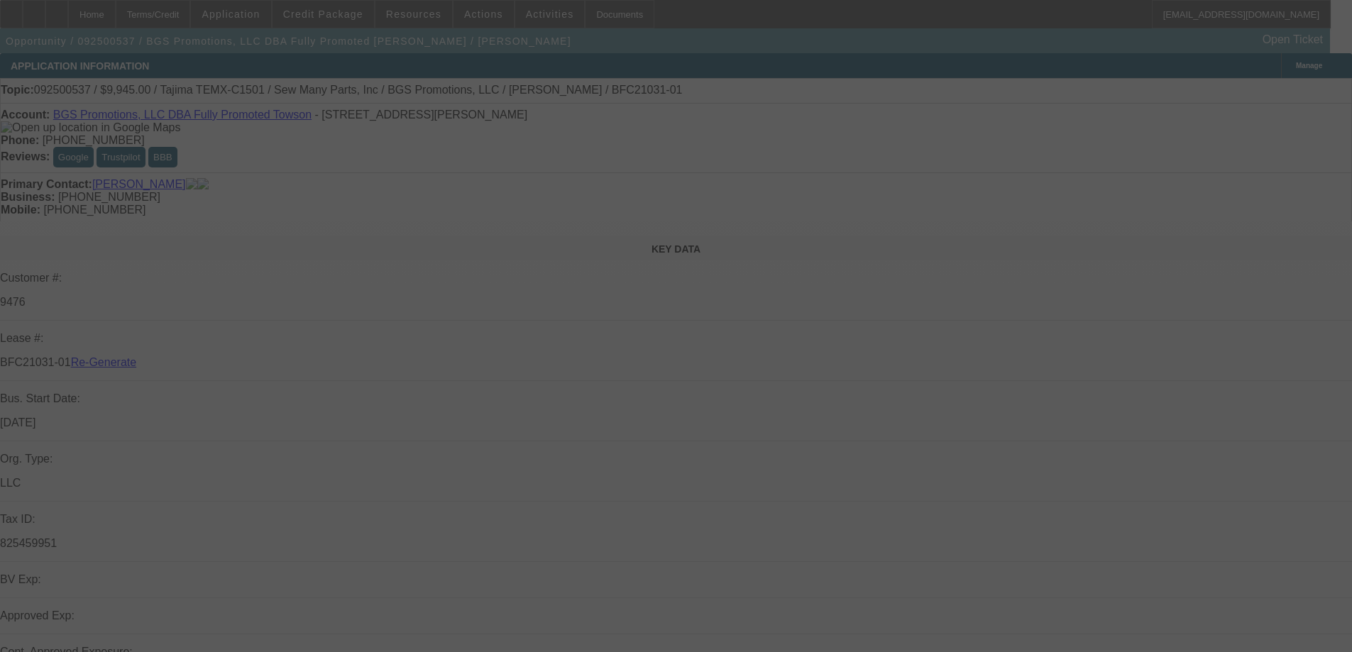
select select "3"
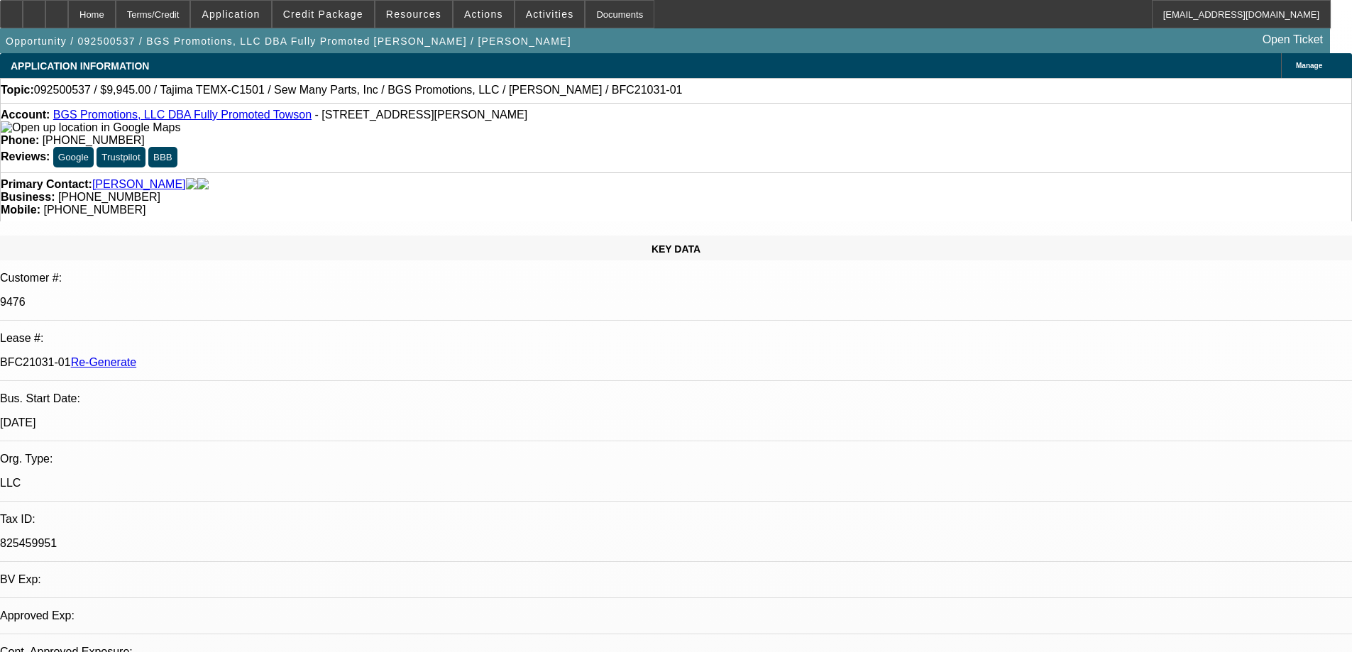
select select "0"
select select "2"
select select "0"
select select "6"
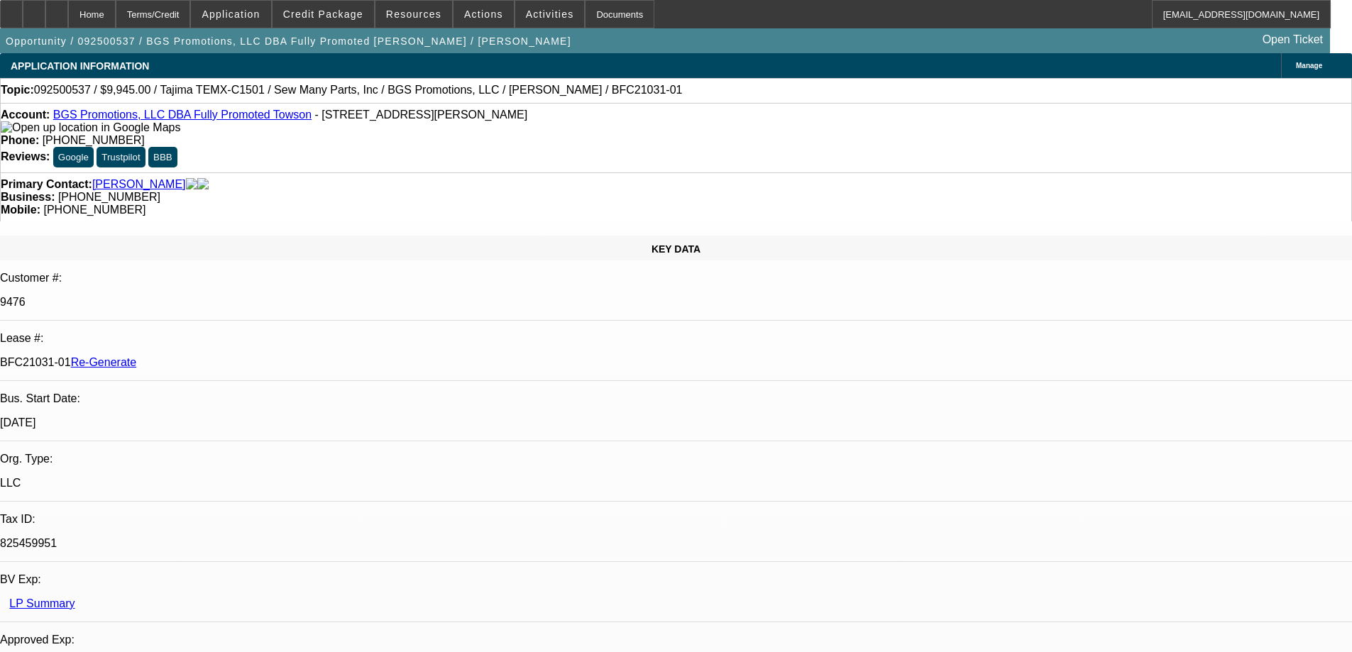
scroll to position [355, 0]
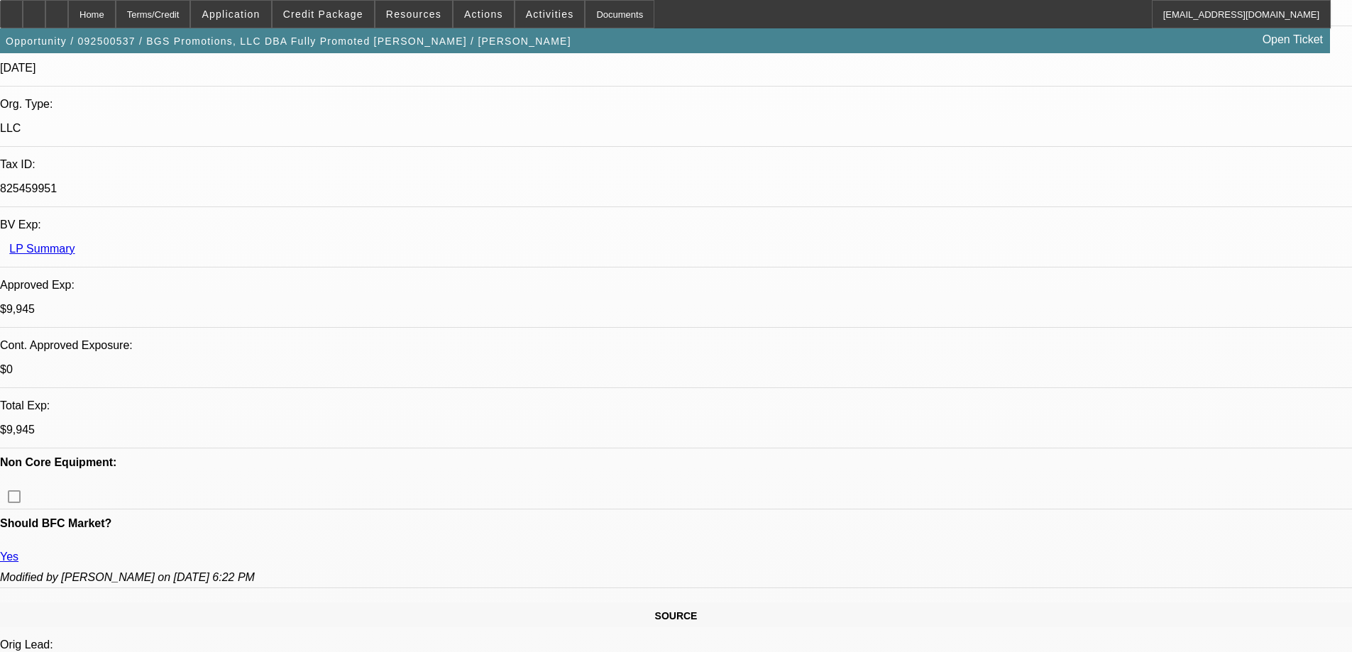
click at [595, 8] on div "Documents" at bounding box center [620, 14] width 70 height 28
click at [322, 4] on span at bounding box center [323, 14] width 101 height 34
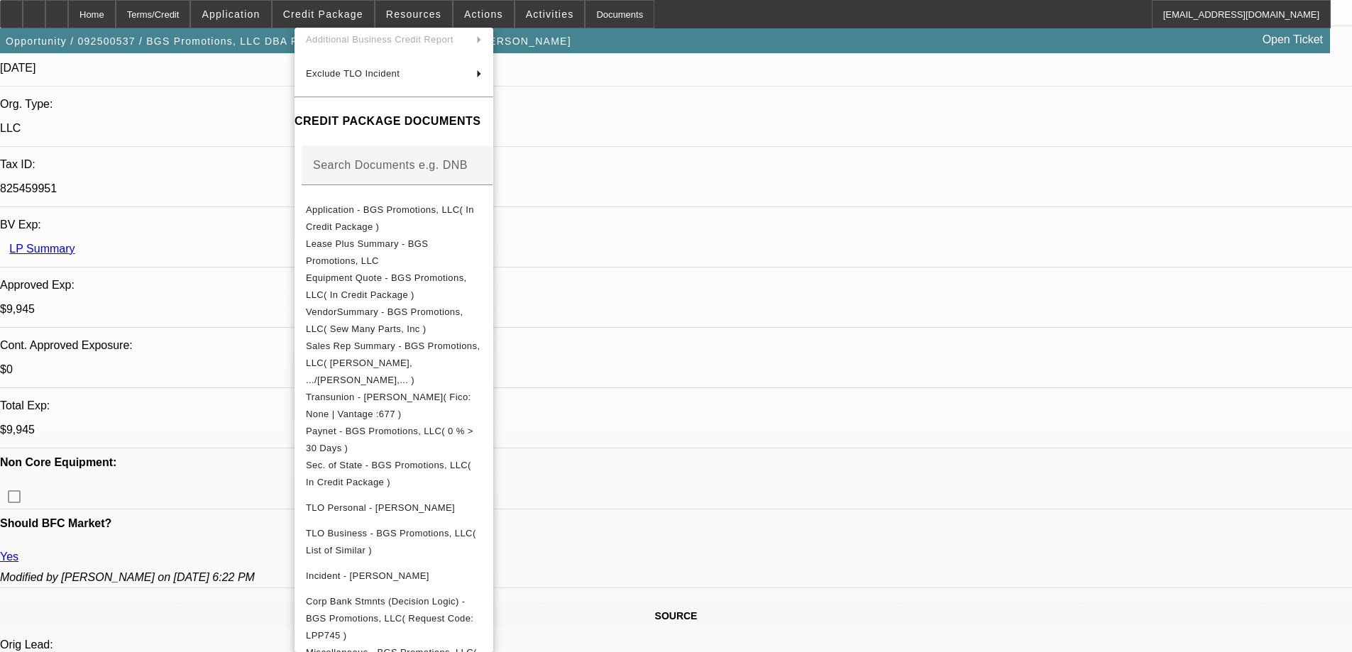
scroll to position [0, 0]
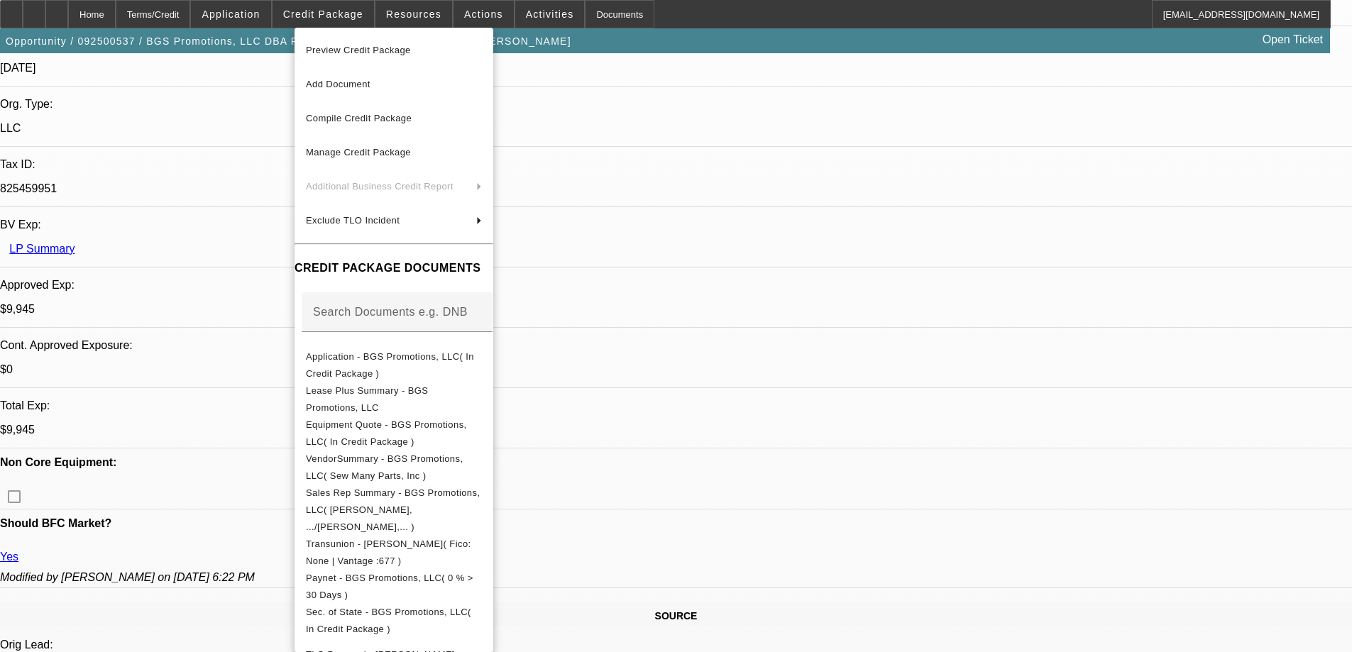
click at [772, 92] on div at bounding box center [676, 326] width 1352 height 652
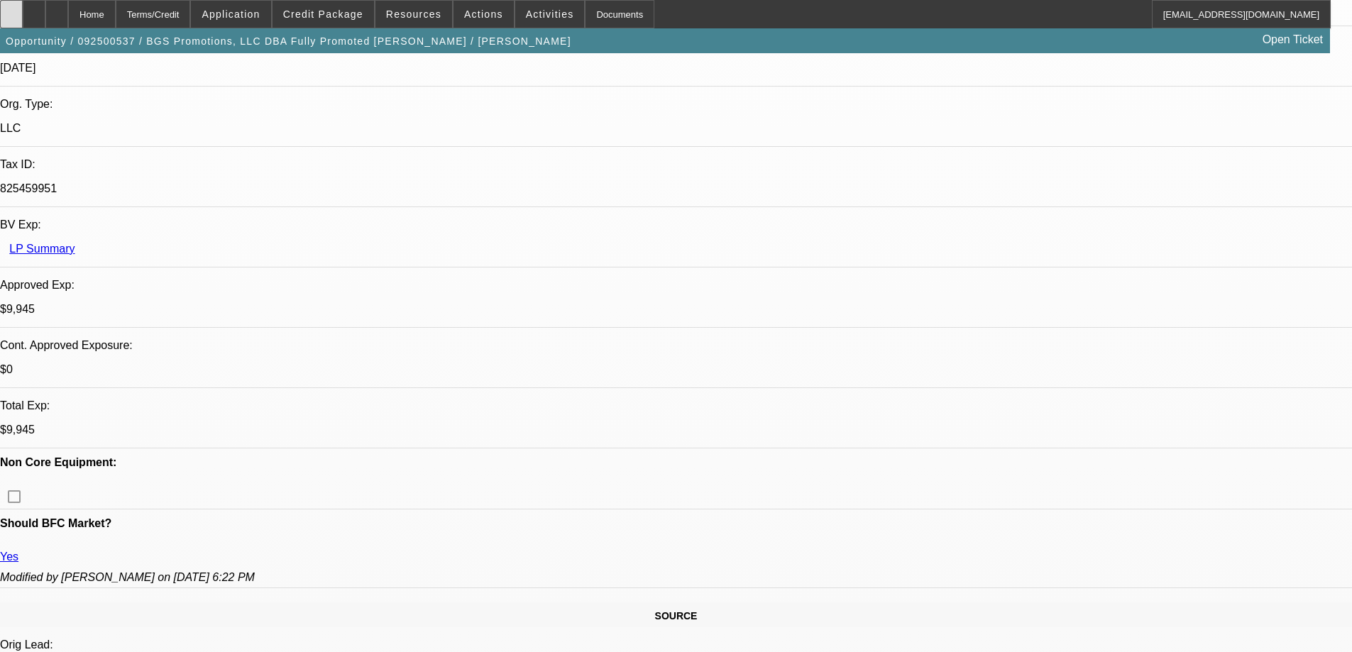
click at [11, 9] on icon at bounding box center [11, 9] width 0 height 0
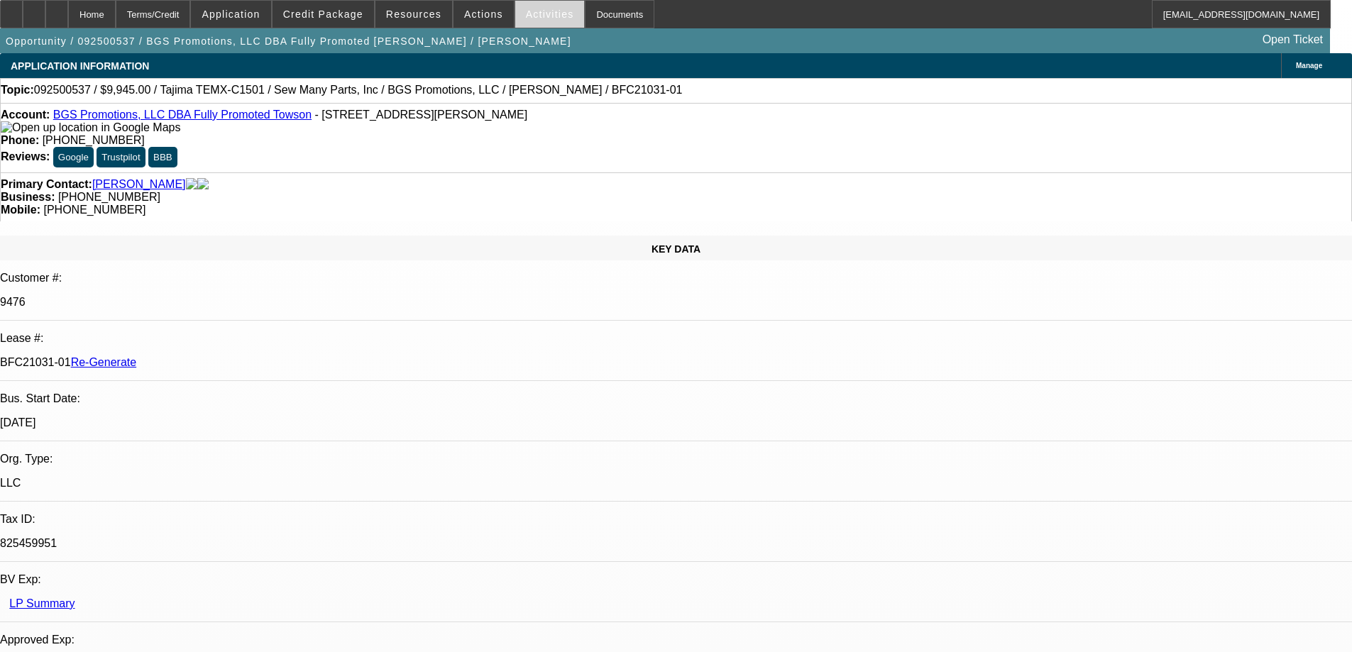
click at [519, 21] on span at bounding box center [550, 14] width 70 height 34
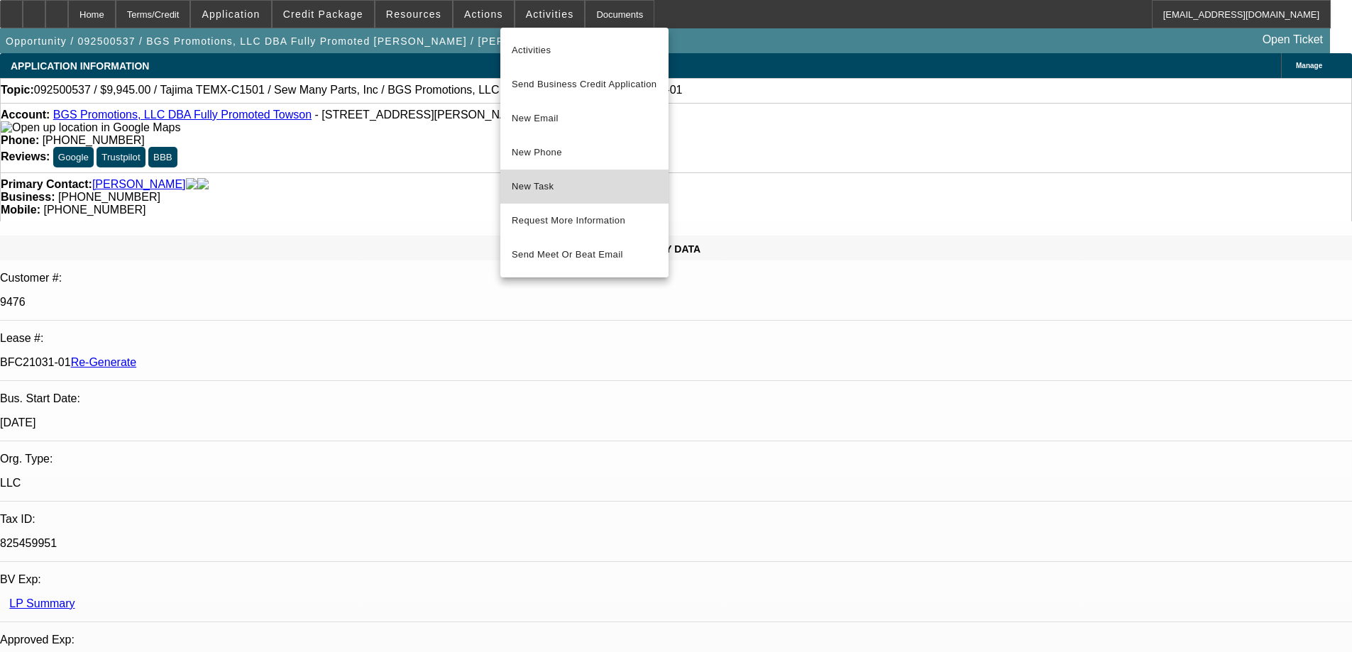
click at [519, 182] on span "New Task" at bounding box center [585, 186] width 146 height 17
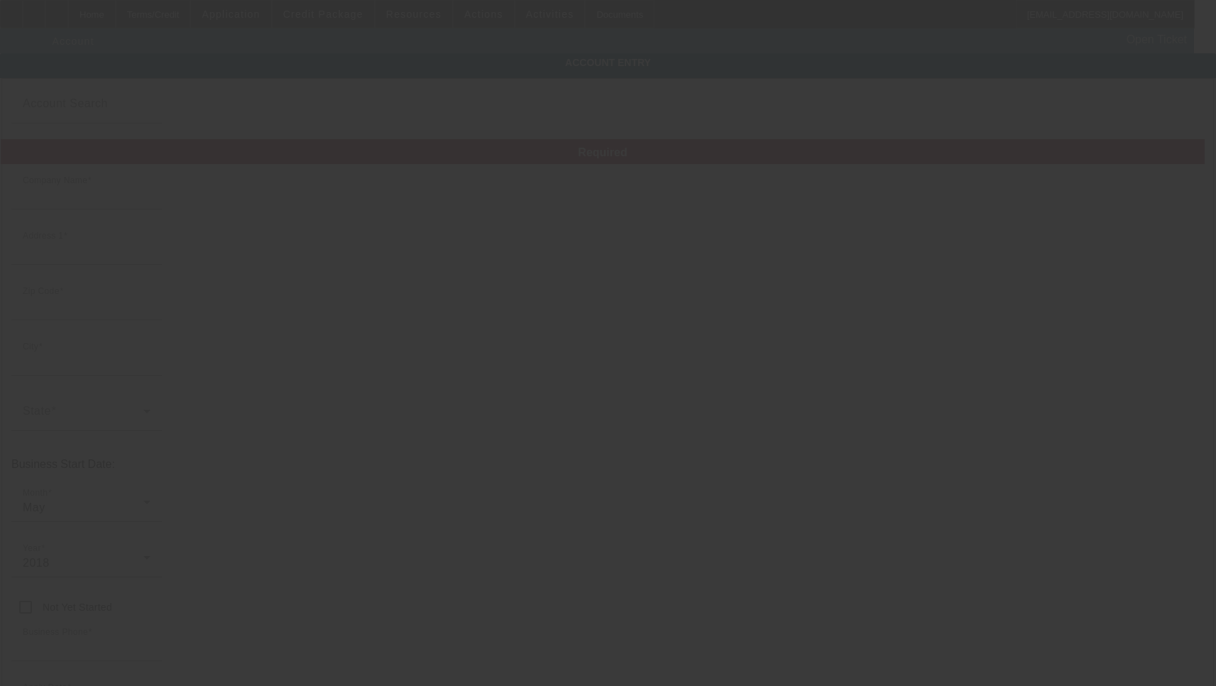
type input "BGS Promotions, LLC"
type input "[STREET_ADDRESS][PERSON_NAME]"
type input "21286"
type input "Towson"
type input "[PHONE_NUMBER]"
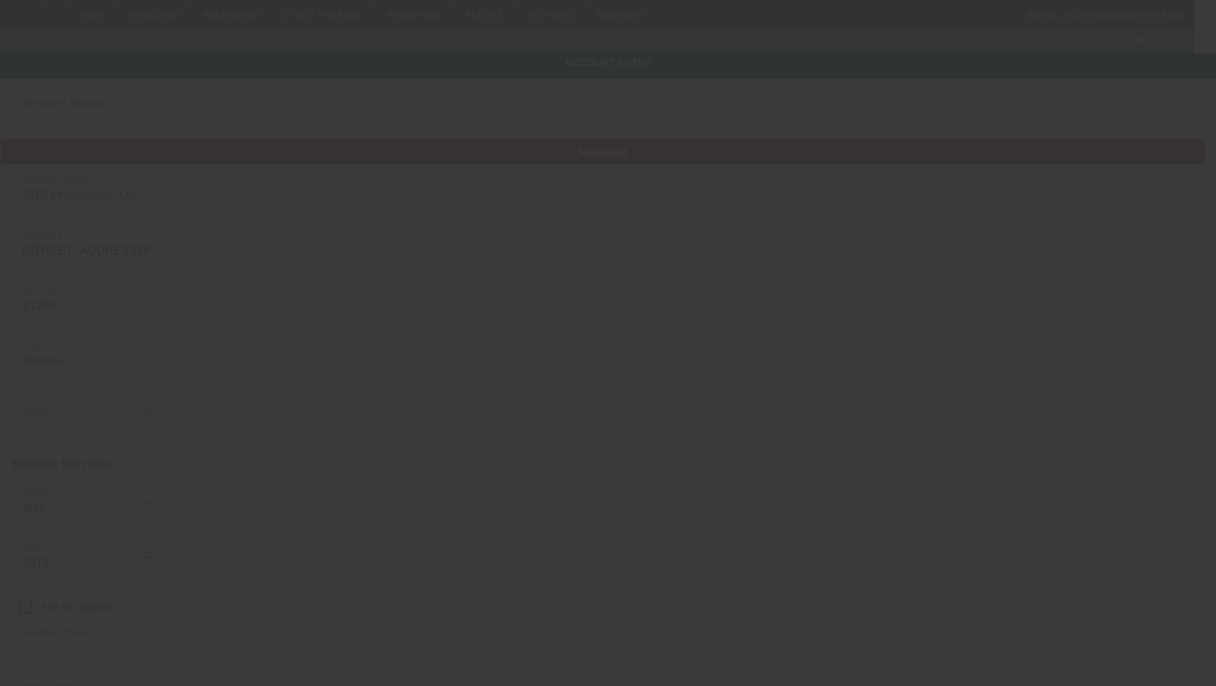
type input "Fully Promoted Towson"
type input "Ste 112"
type input "jessica.joyce@fullypromoted.com"
type input "825459951"
type input "https://EMBROIDME.COM"
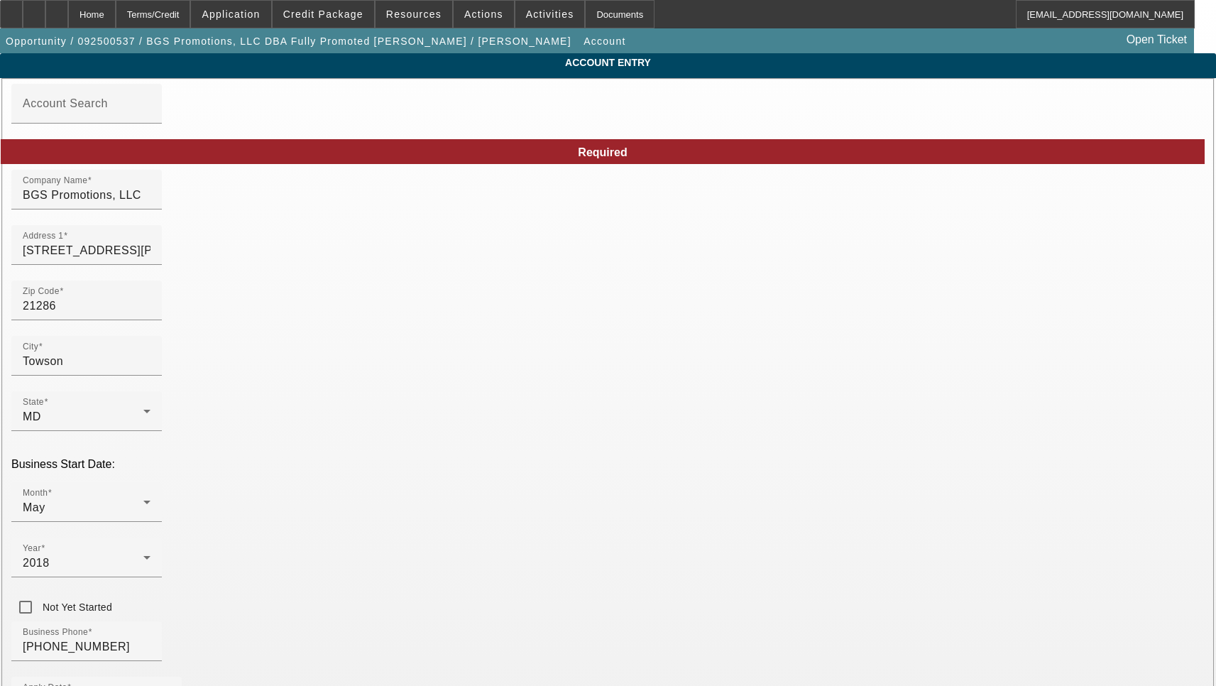
type input "9/24/2025"
click at [150, 258] on input "1220 E Joppa Rd" at bounding box center [87, 250] width 128 height 17
paste input "ast Joppa Rd Ste 112"
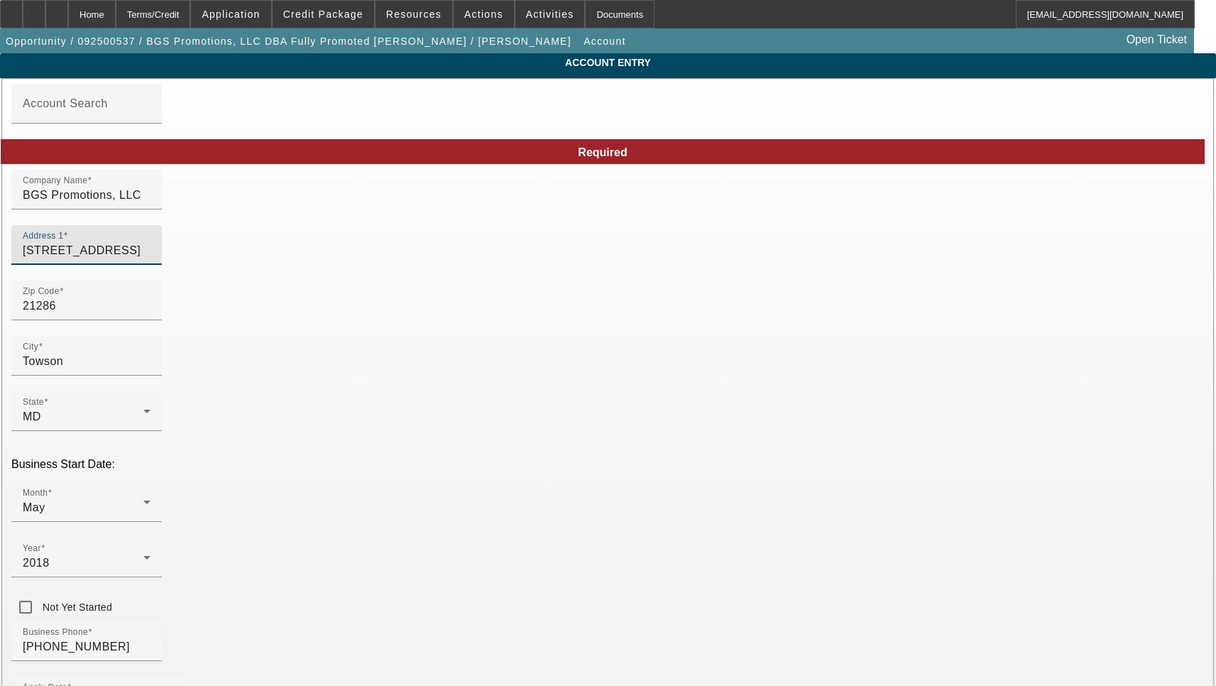
type input "[STREET_ADDRESS]"
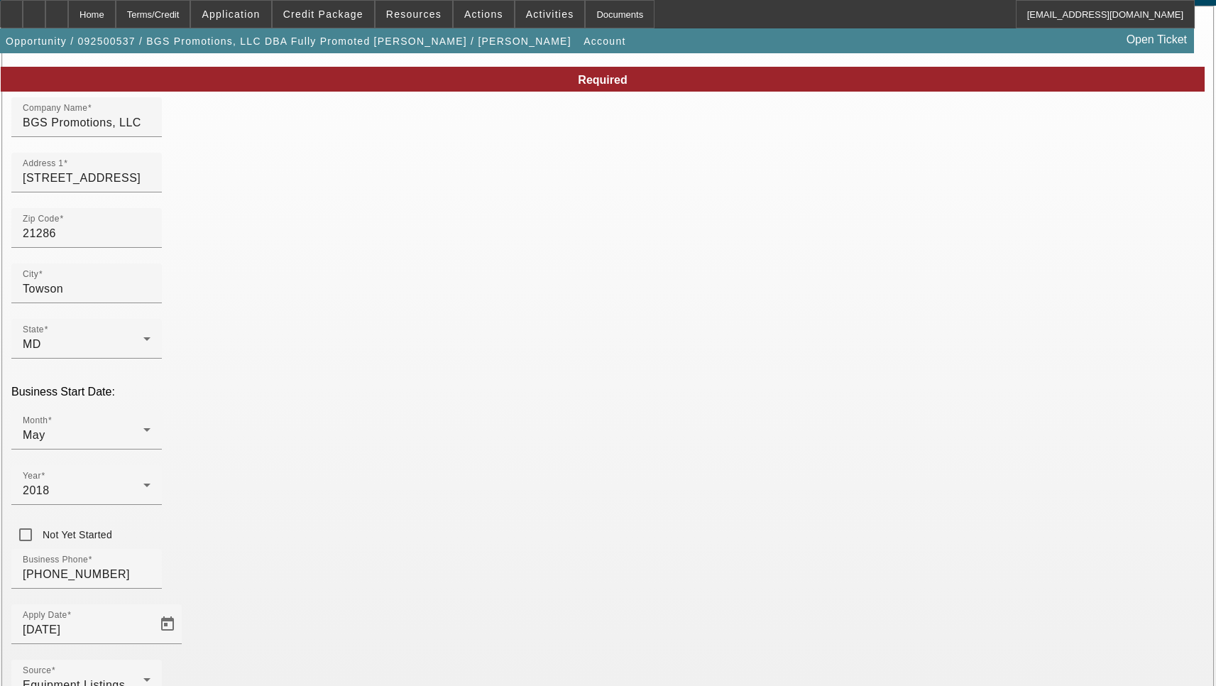
scroll to position [151, 0]
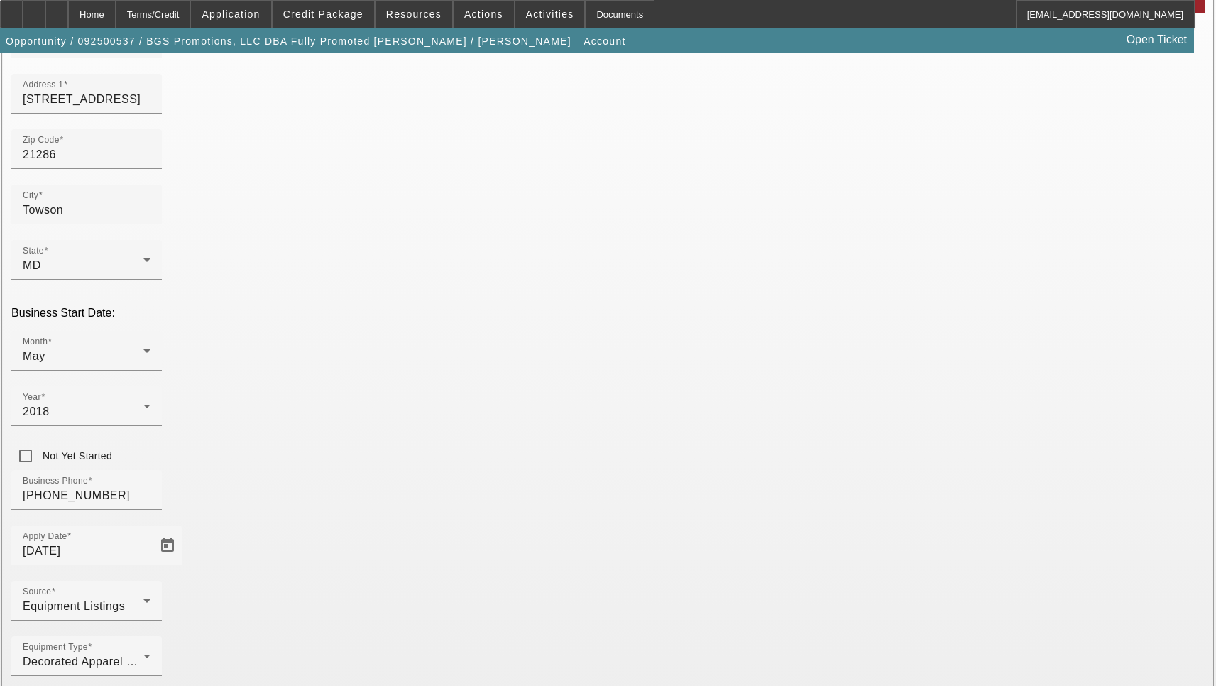
type input "[GEOGRAPHIC_DATA]"
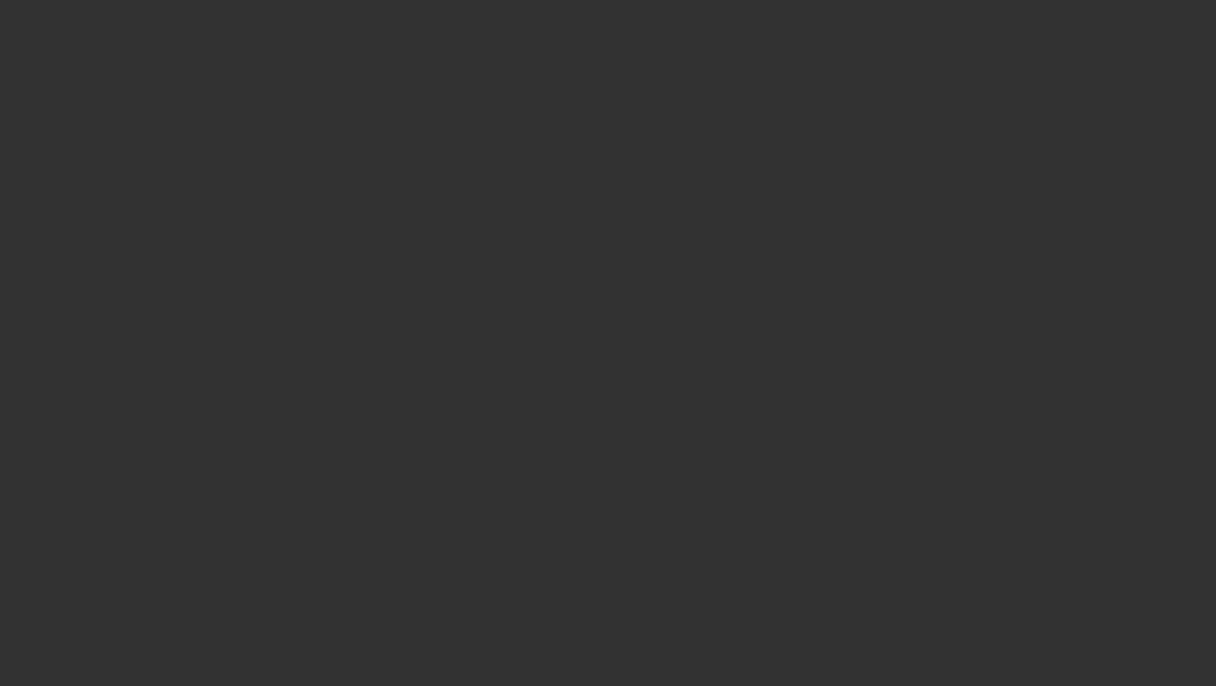
select select "3"
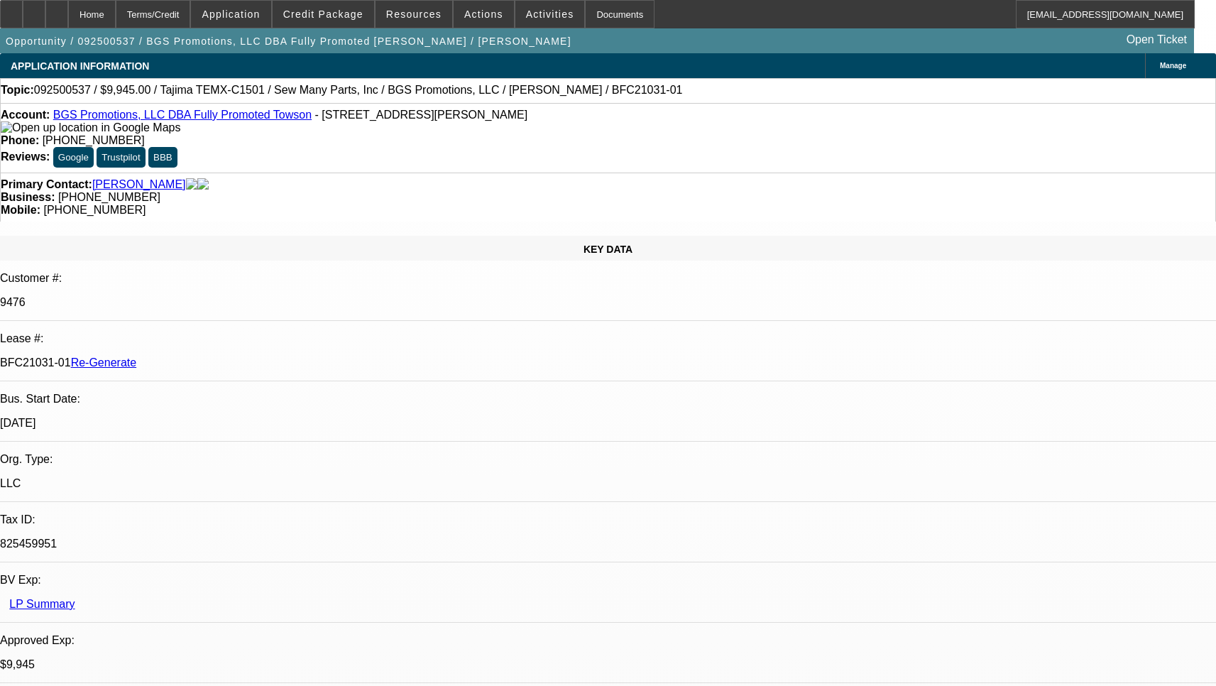
select select "0"
select select "2"
select select "0"
select select "6"
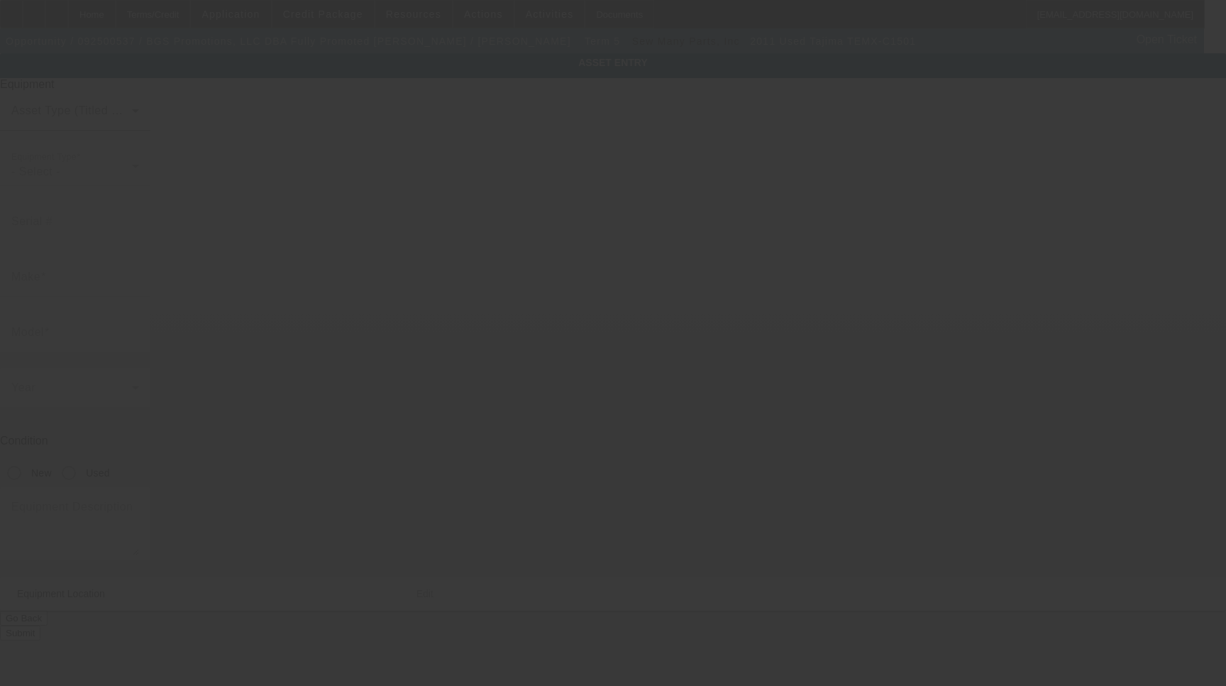
type input "6383"
type input "Tajima"
type input "TEMX-C1501"
radio input "true"
type textarea "single head embroidery machine"
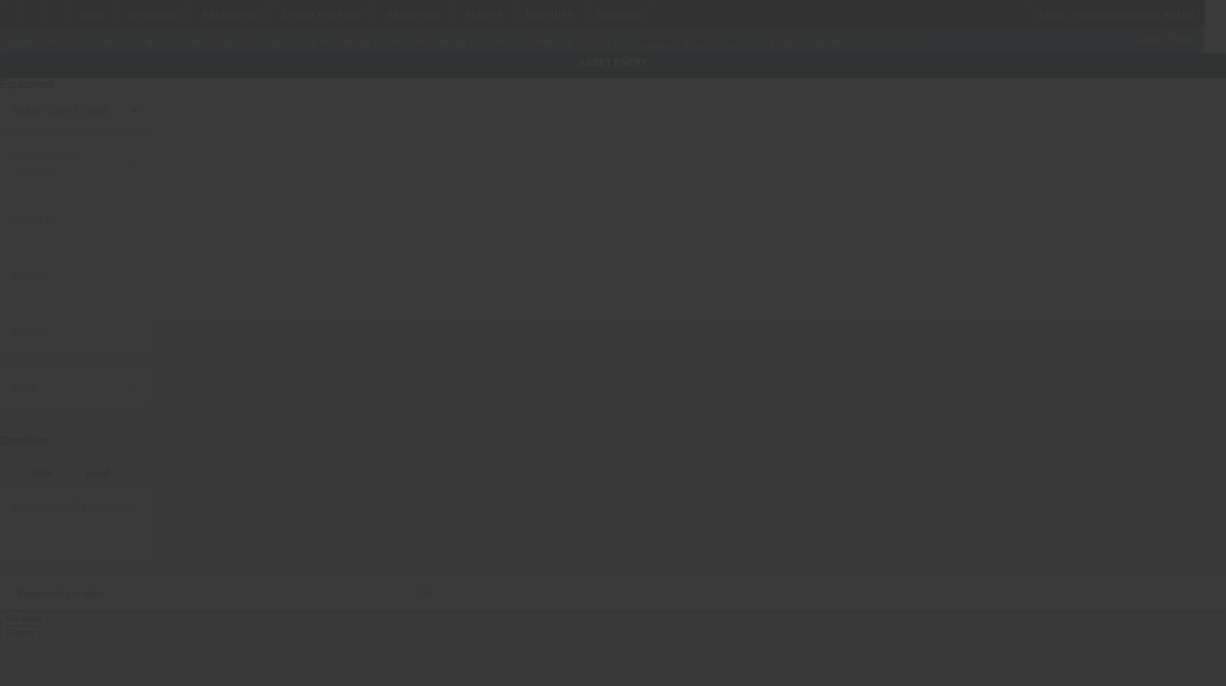
type input "1220 East Joppa Road"
type input "Suite 112"
type input "Towson"
type input "21286"
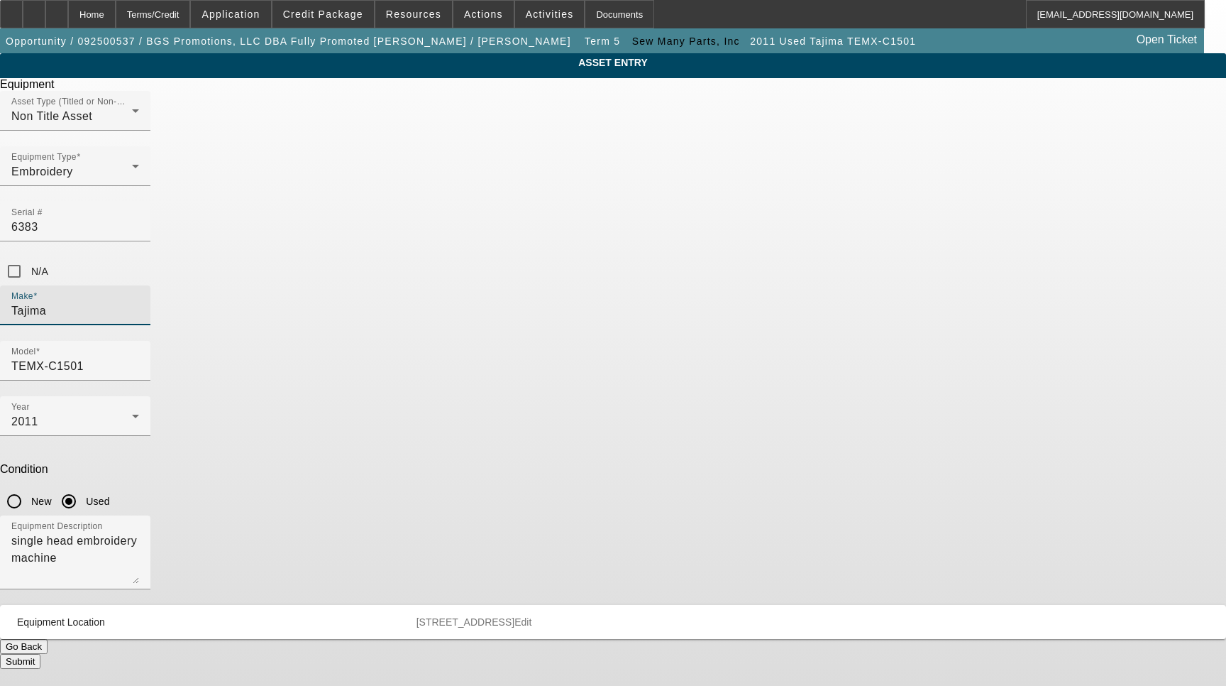
click at [139, 302] on input "Tajima" at bounding box center [75, 310] width 128 height 17
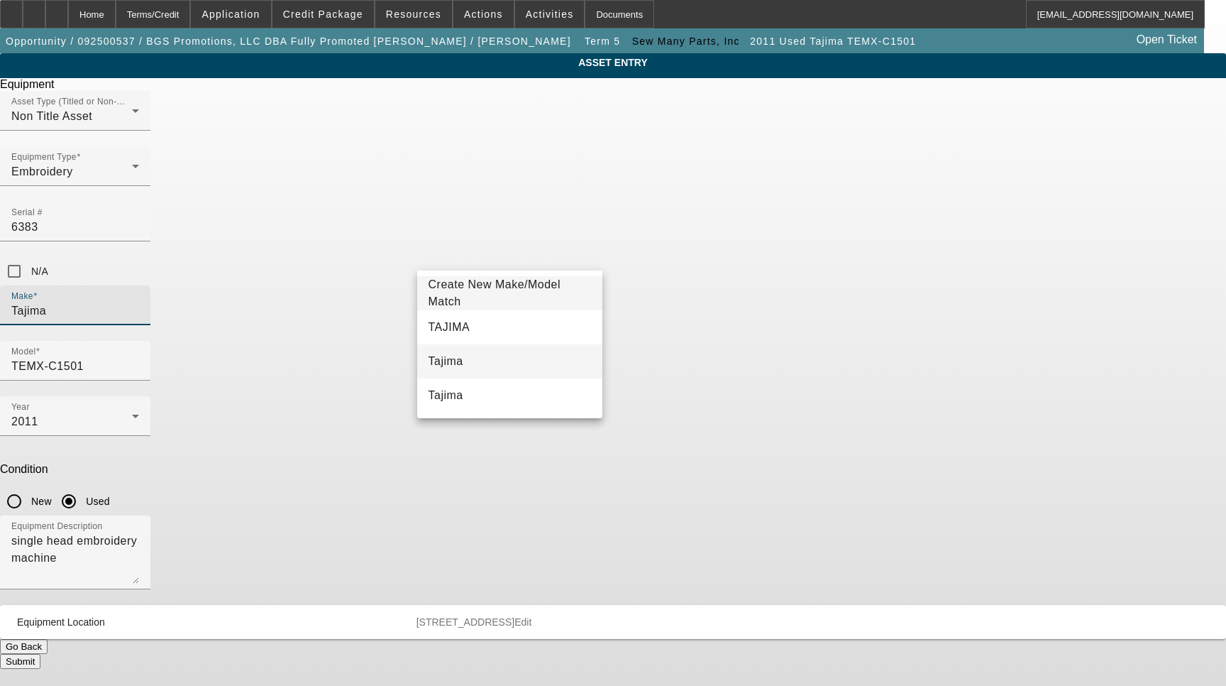
click at [471, 363] on mat-option "Tajima" at bounding box center [510, 361] width 186 height 34
type input "Tajima"
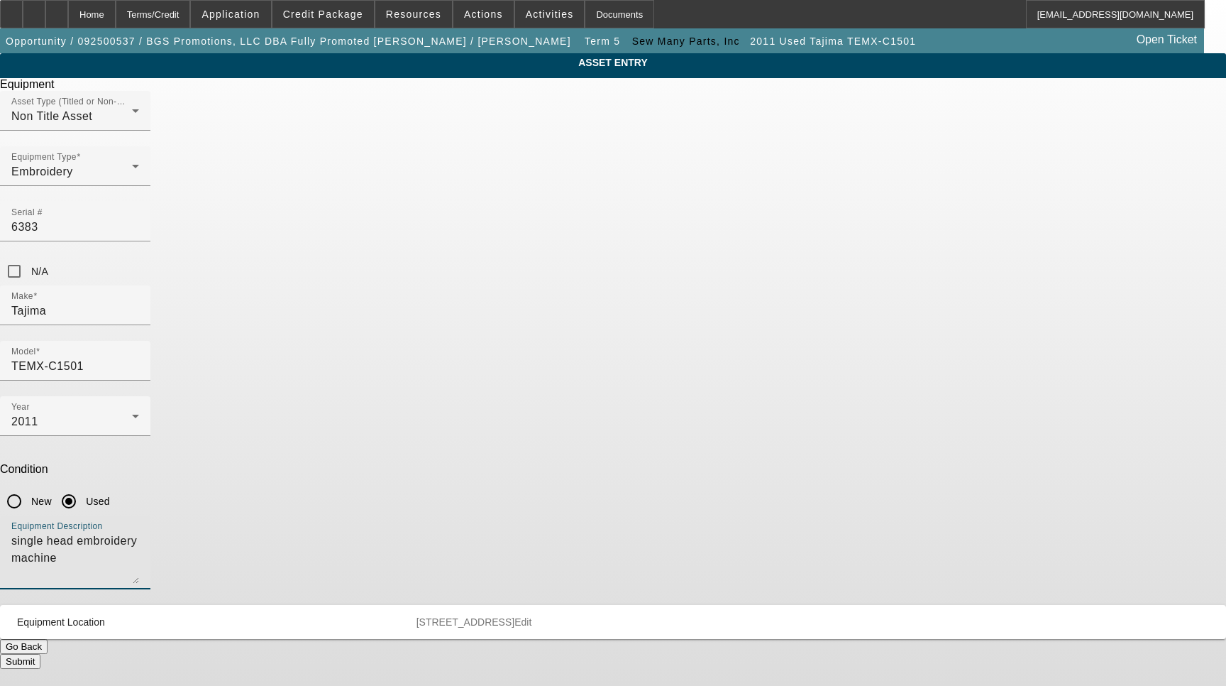
click at [139, 532] on textarea "single head embroidery machine" at bounding box center [75, 557] width 128 height 51
type textarea "S"
type textarea "15 Needle Single Head Embroidery Machine Includes Cap Driver, TTI Upgrade, (2ea…"
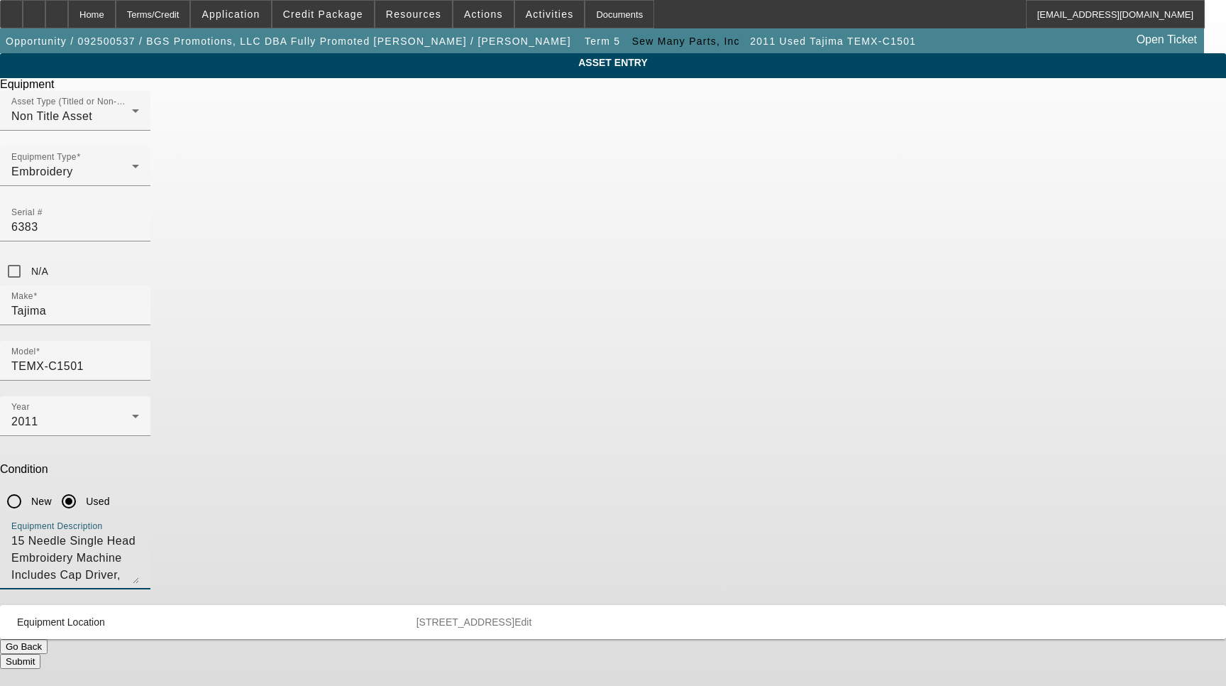
click at [532, 616] on span "Edit" at bounding box center [523, 621] width 17 height 11
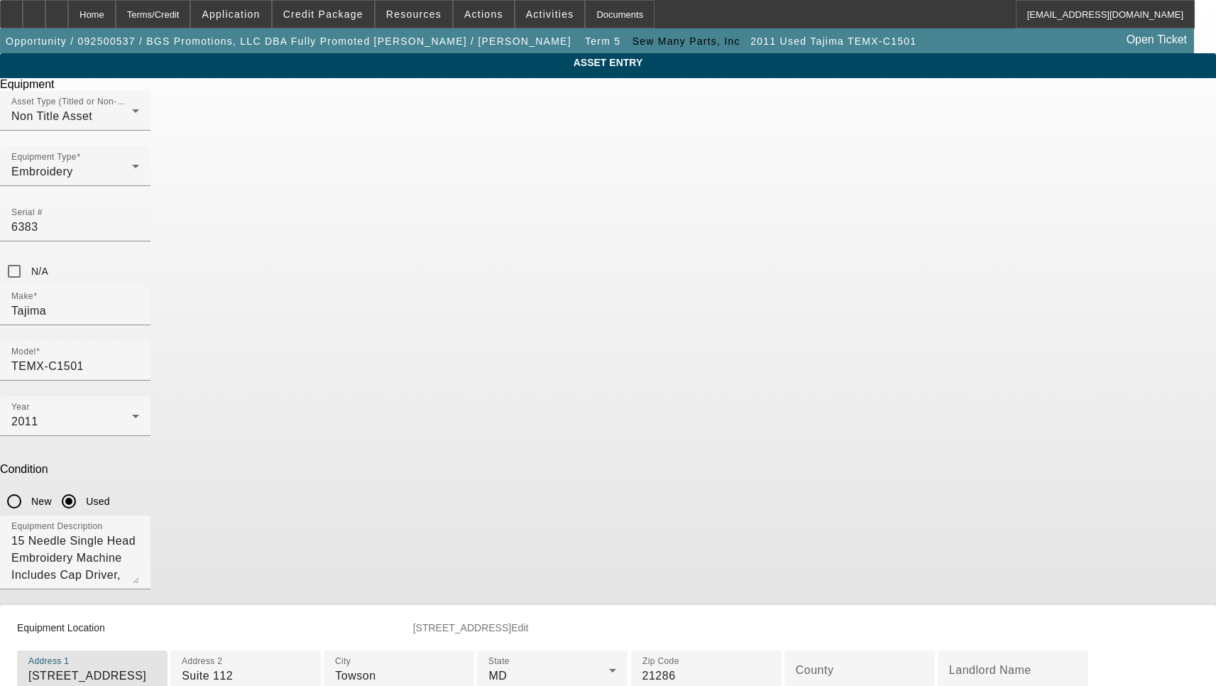
click at [156, 667] on input "1220 East Joppa Road" at bounding box center [92, 675] width 128 height 17
paste input "d Ste 112"
type input "1220 East Joppa Rd Ste 112"
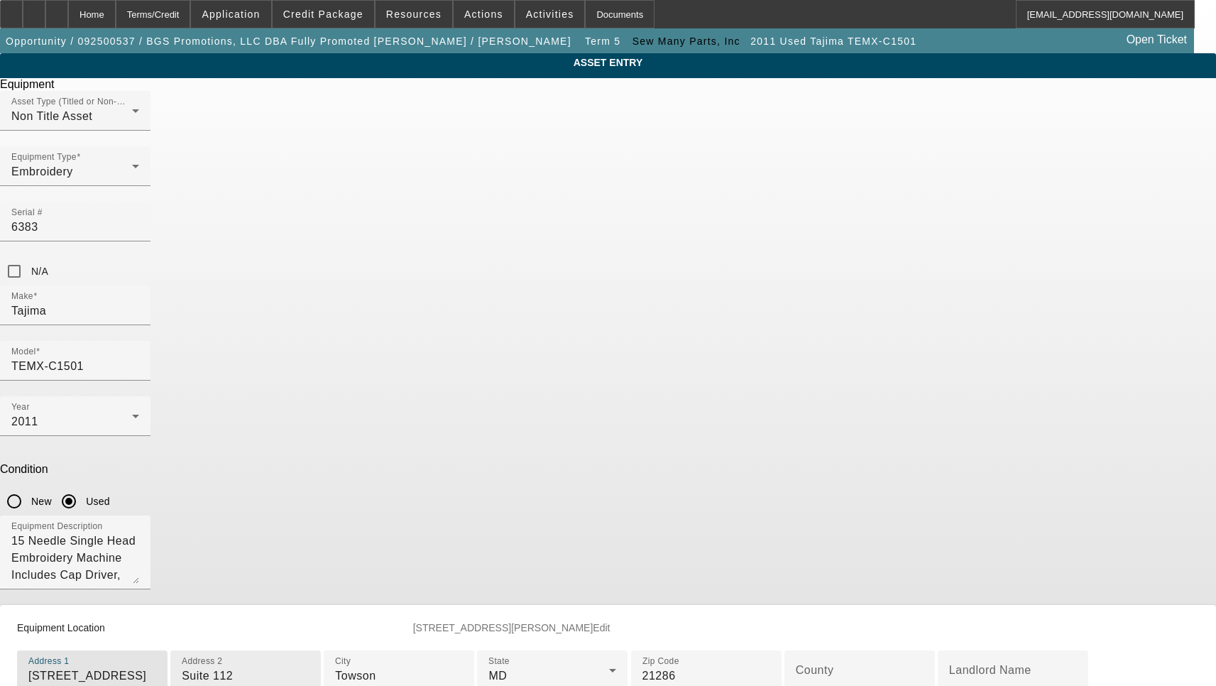
click at [309, 667] on input "Suite 112" at bounding box center [246, 675] width 128 height 17
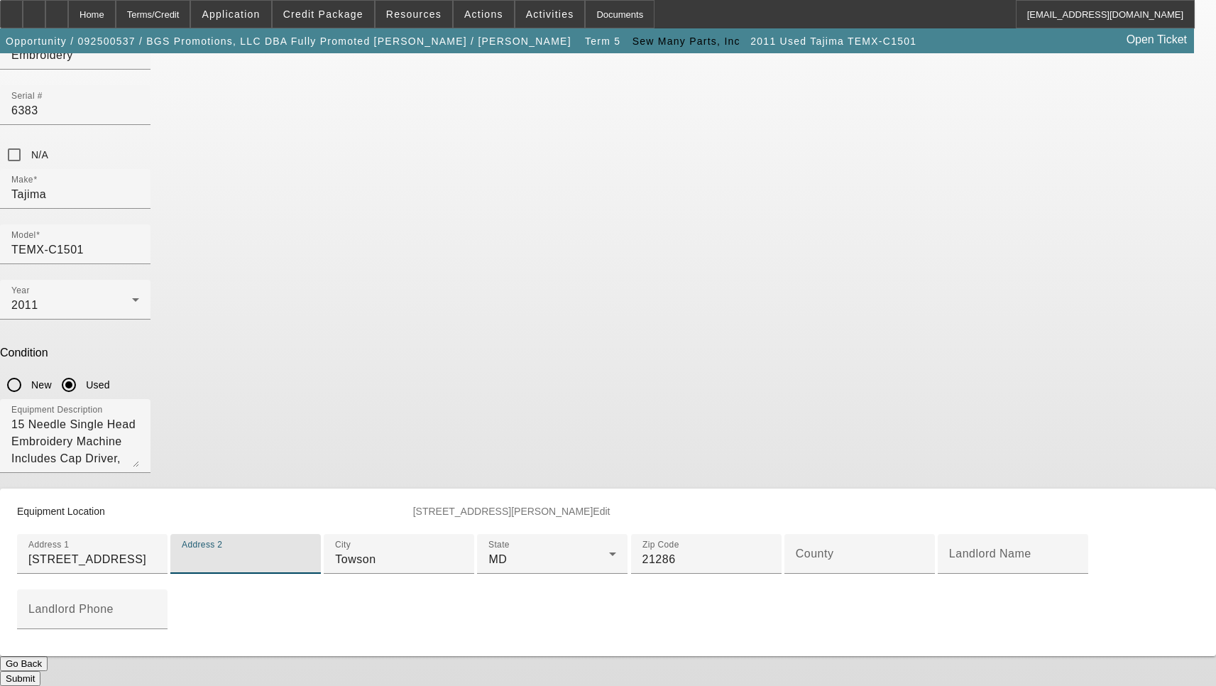
scroll to position [337, 0]
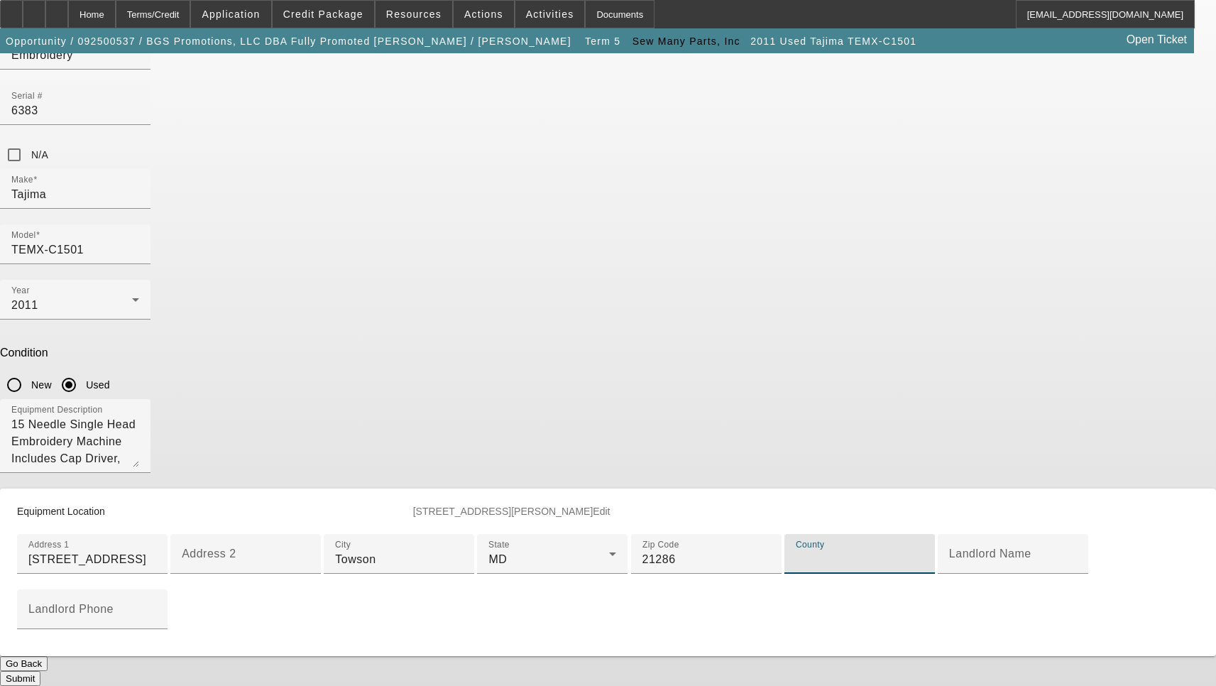
click at [796, 551] on input "County" at bounding box center [860, 559] width 128 height 17
type input "Baltimore"
click at [40, 671] on button "Submit" at bounding box center [20, 678] width 40 height 15
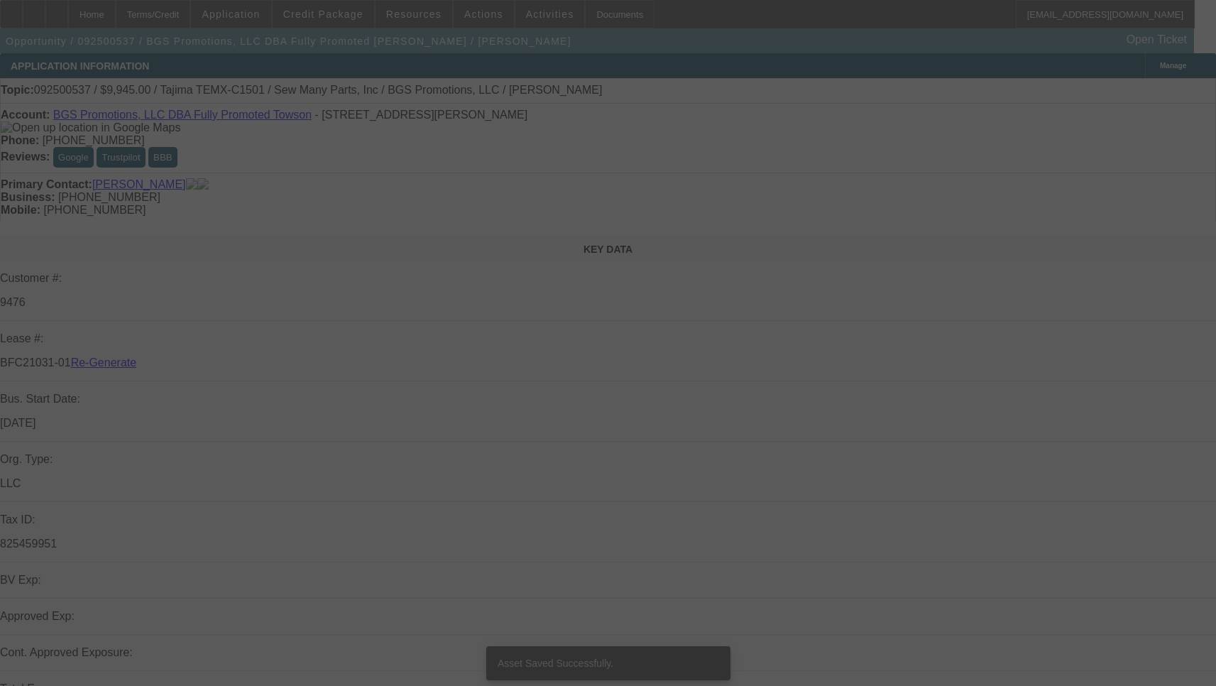
select select "3"
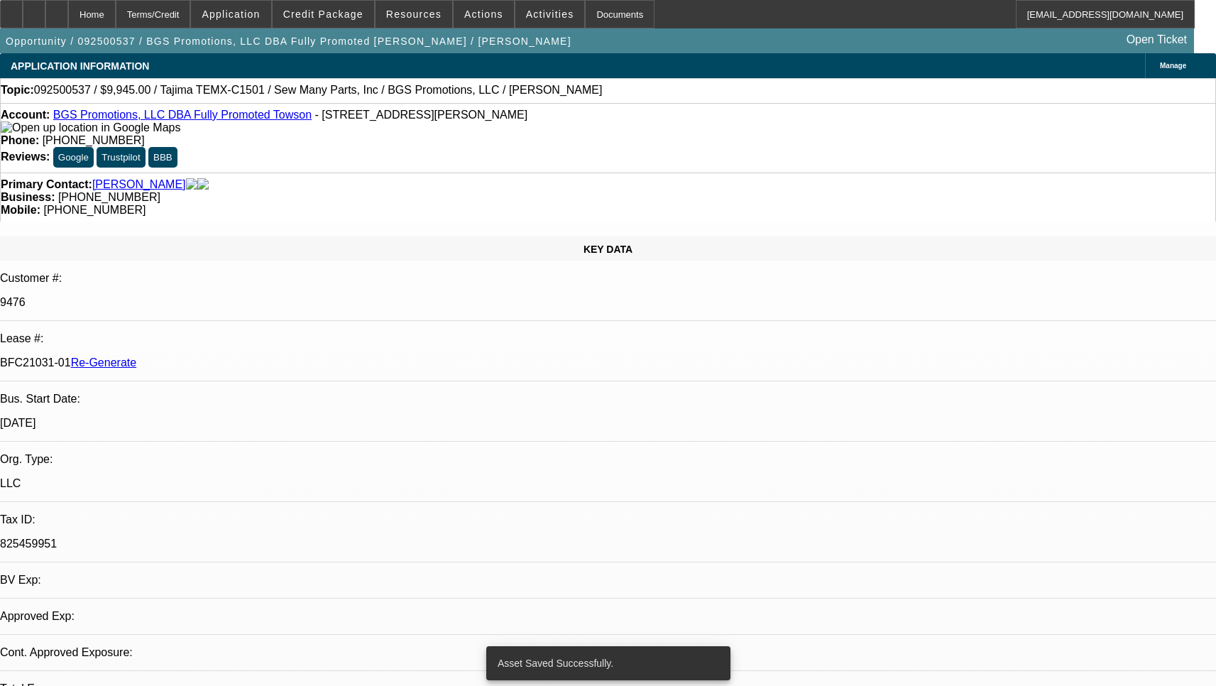
select select "0"
select select "2"
select select "0"
select select "6"
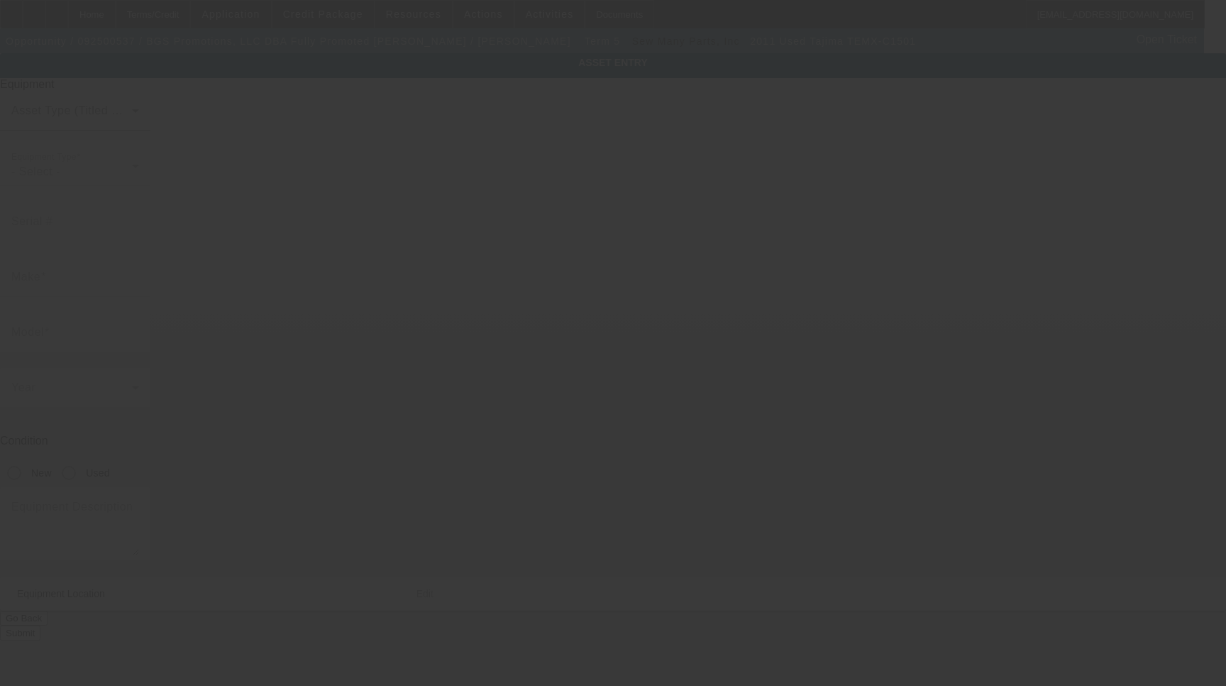
type input "6383"
type input "Tajima"
type input "TEMX-C1501"
radio input "true"
type textarea "15 Needle Single Head Embroidery Machine Includes Cap Driver, TTI Upgrade, (2ea…"
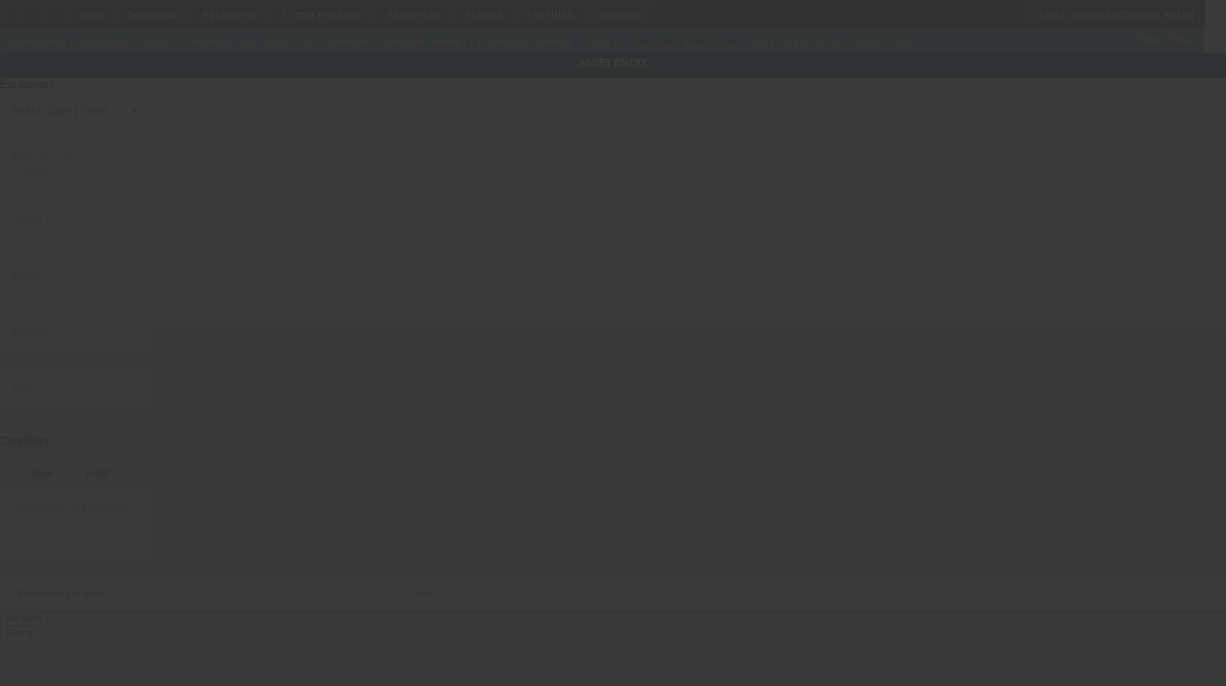
type input "[STREET_ADDRESS]"
type input "Towson"
type input "21286"
type input "[GEOGRAPHIC_DATA]"
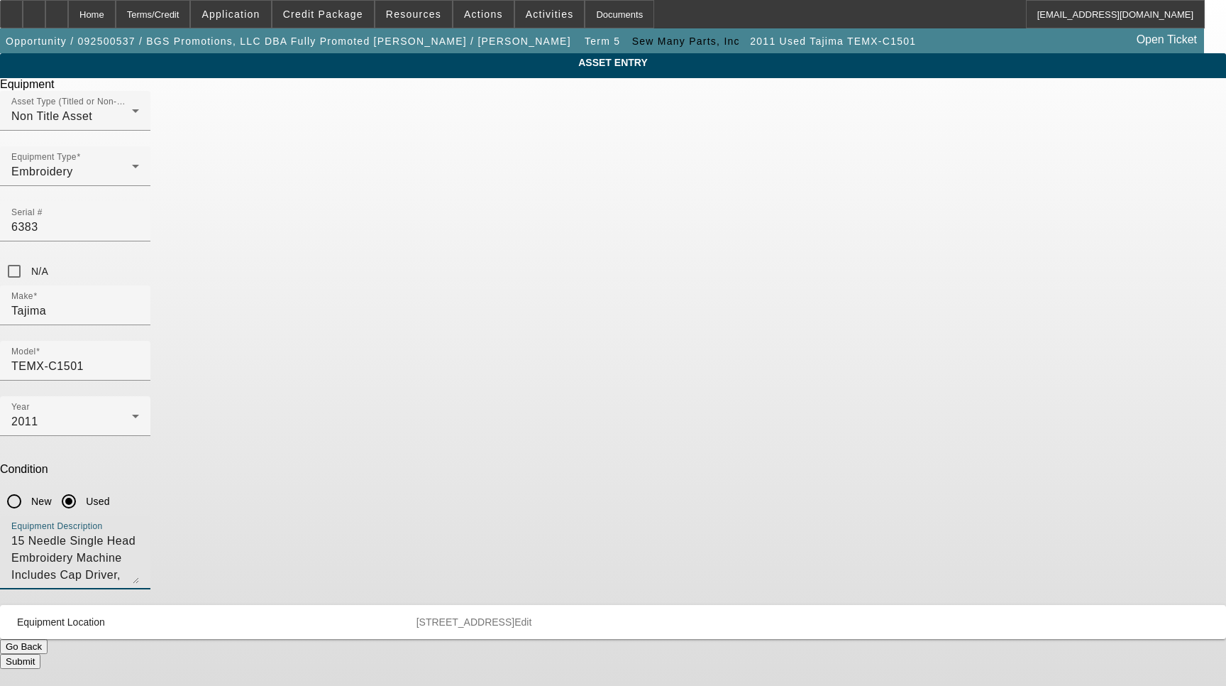
click at [139, 532] on textarea "15 Needle Single Head Embroidery Machine Includes Cap Driver, TTI Upgrade, (2ea…" at bounding box center [75, 557] width 128 height 51
type textarea "15 Needle Single Head Embroidery Machine Includes Cap Driver, TTI Upgrade, (2ea…"
click at [40, 654] on button "Submit" at bounding box center [20, 661] width 40 height 15
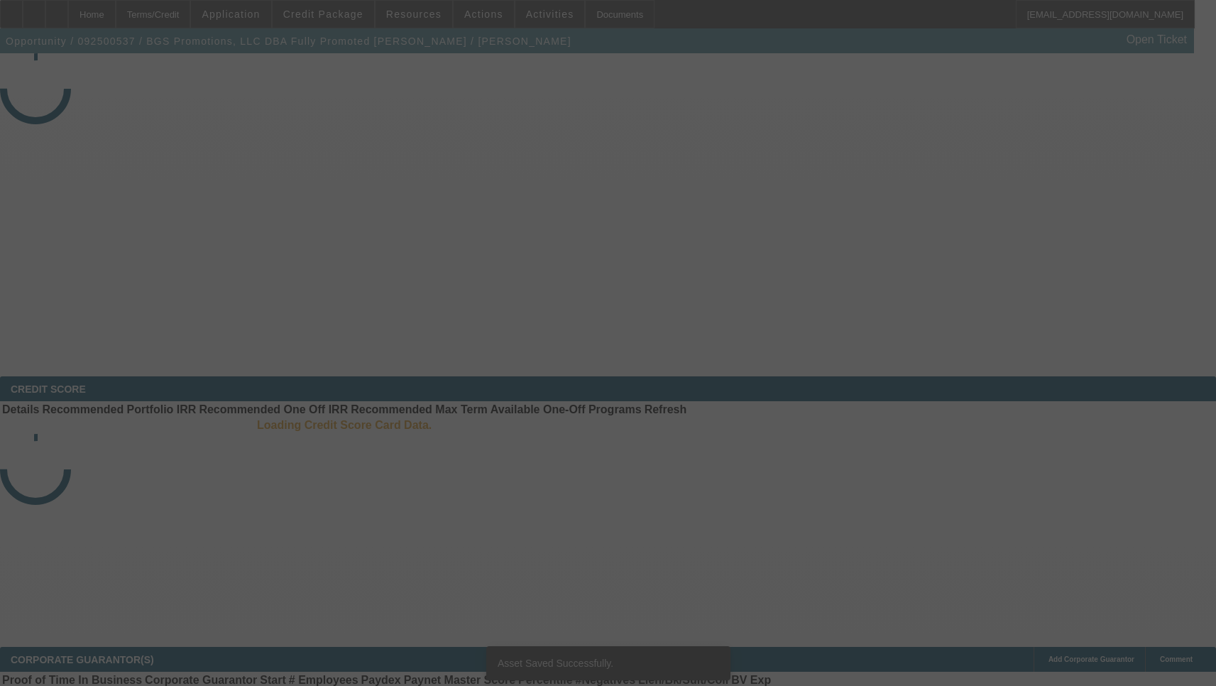
select select "3"
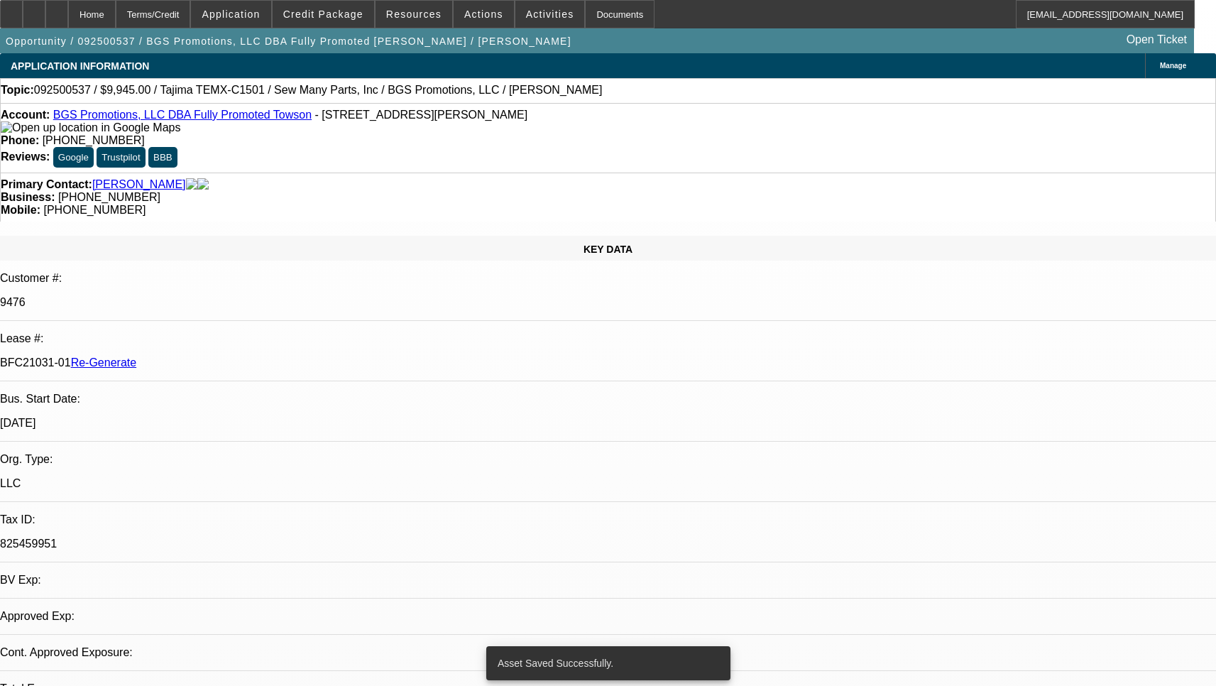
select select "0"
select select "2"
select select "0"
select select "6"
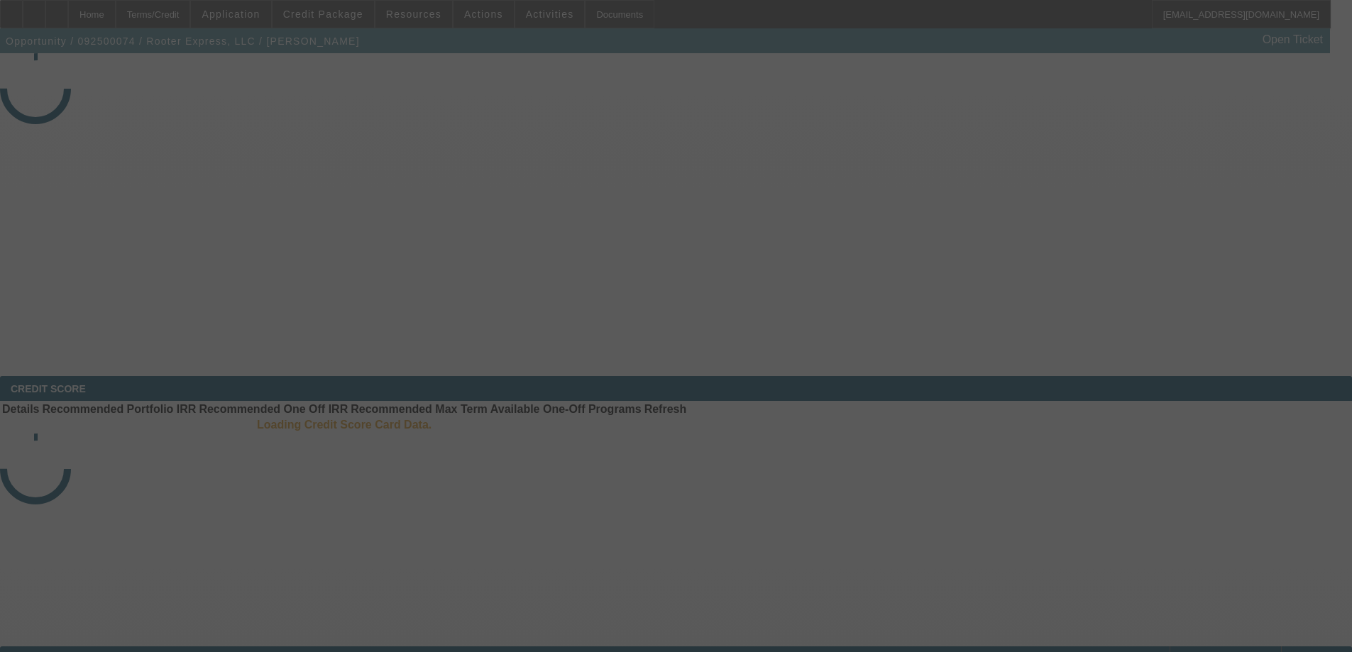
select select "3"
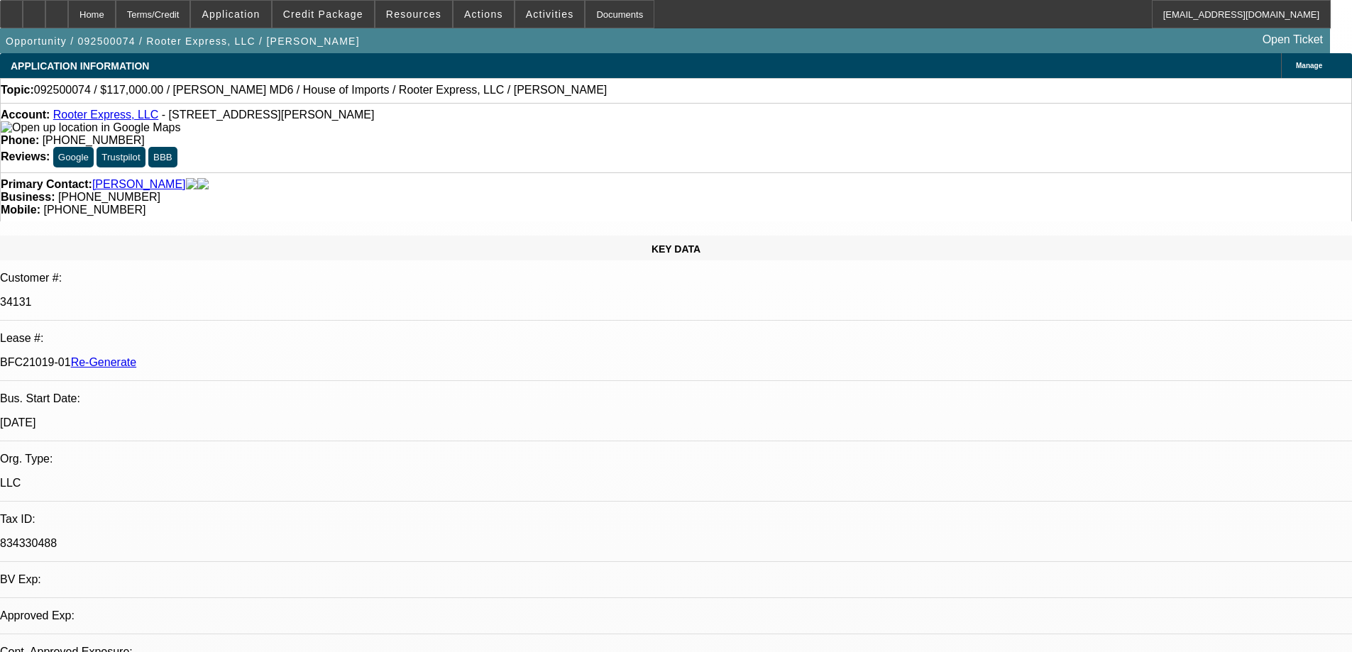
select select "0"
select select "2"
select select "0"
select select "6"
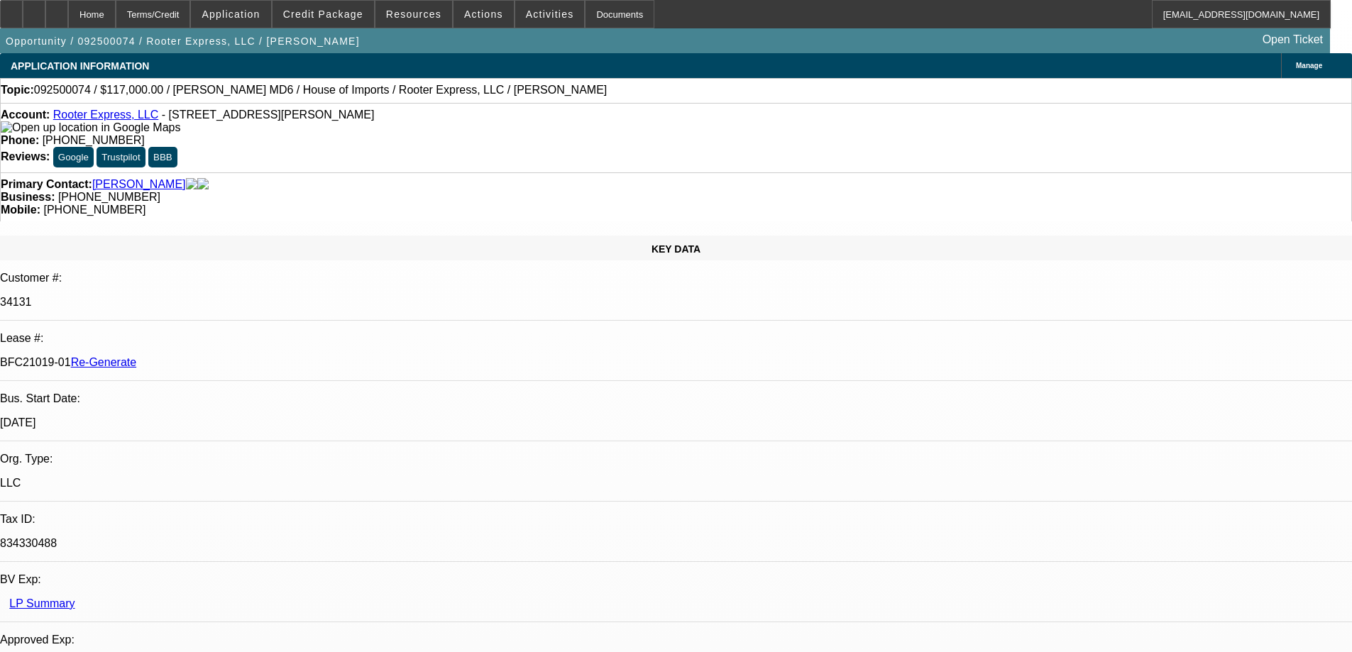
click at [477, 8] on span at bounding box center [484, 14] width 60 height 34
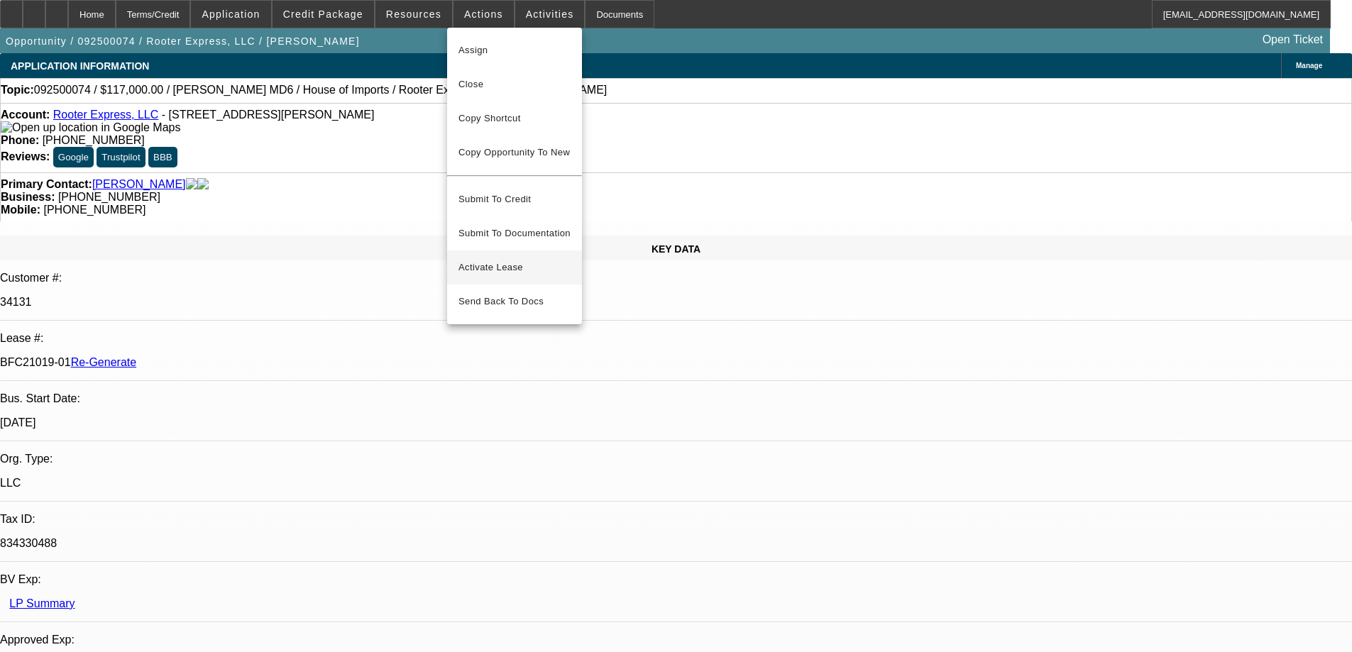
click at [478, 263] on span "Activate Lease" at bounding box center [515, 267] width 112 height 17
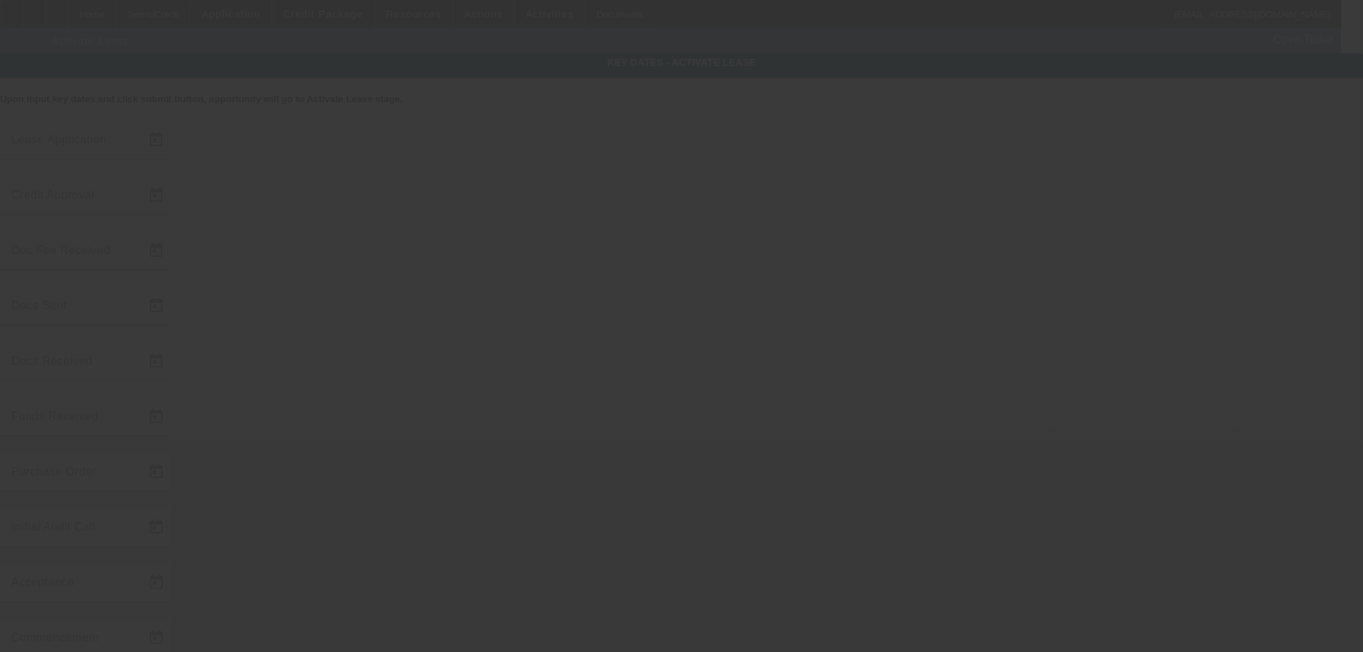
type input "9/4/2025"
type input "9/12/2025"
type input "9/25/2025"
type input "9/22/2025"
type input "9/25/2025"
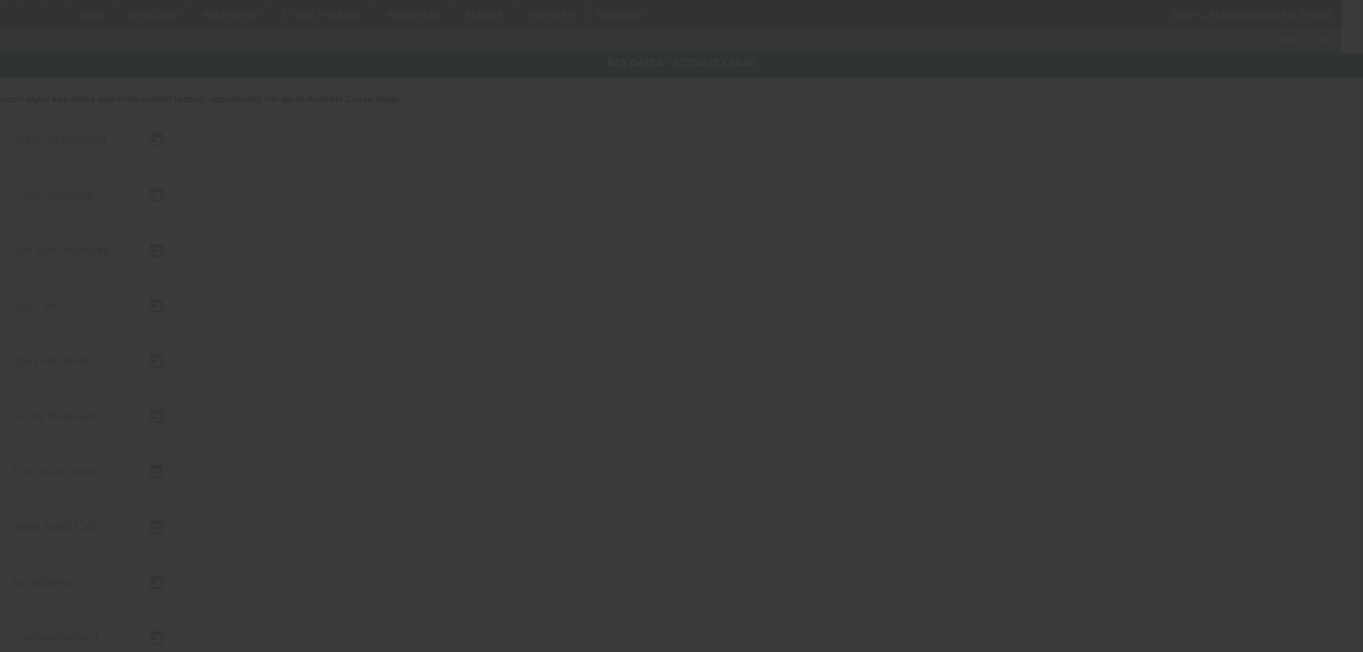
type input "9/25/2025"
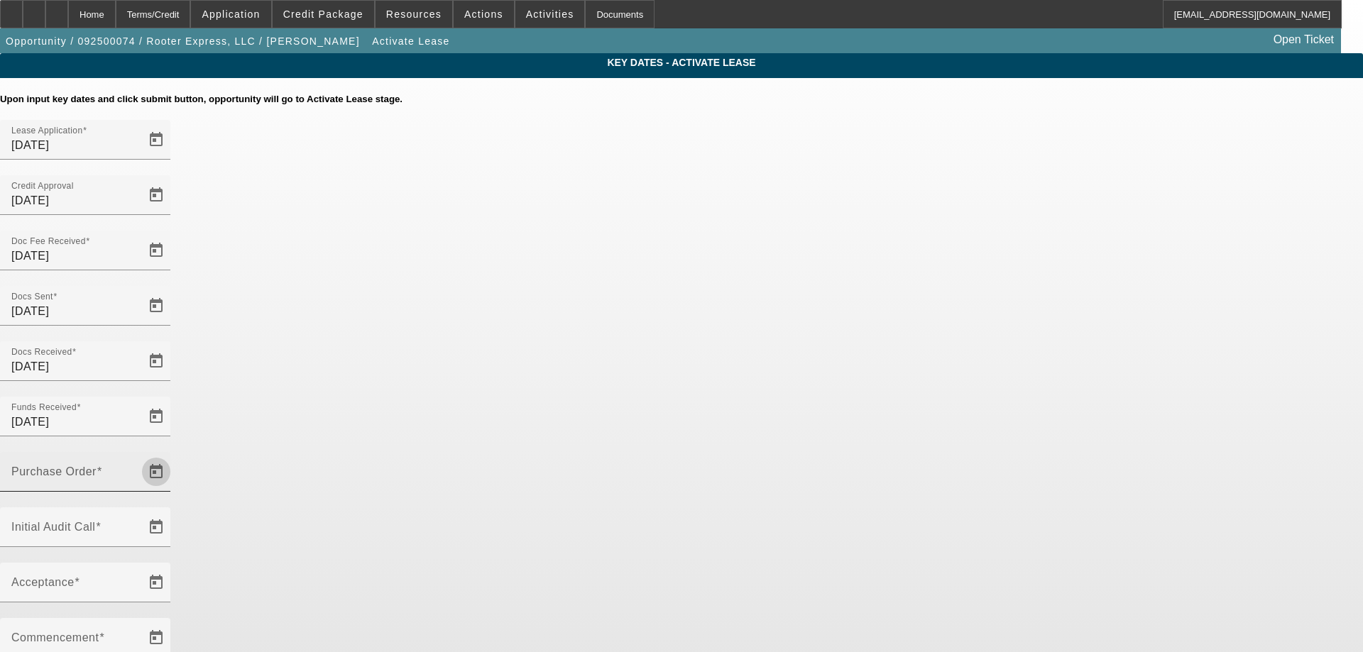
click at [173, 455] on span "Open calendar" at bounding box center [156, 472] width 34 height 34
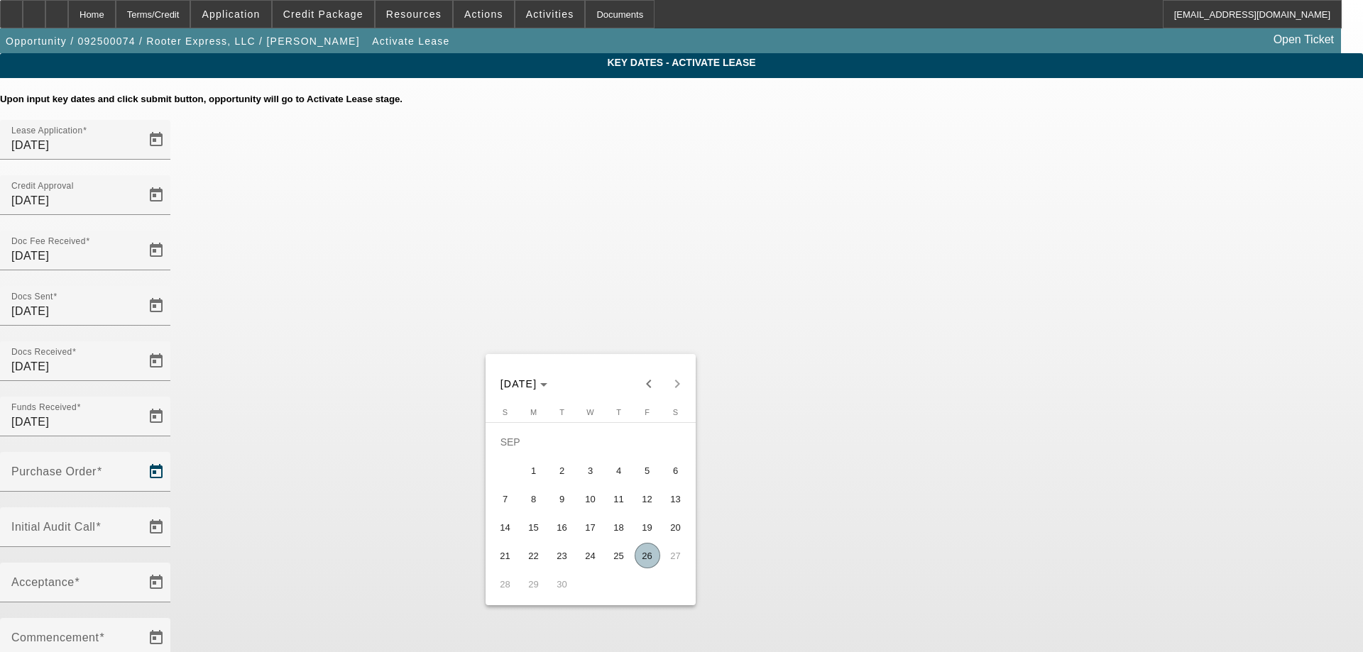
click at [653, 565] on span "26" at bounding box center [648, 556] width 26 height 26
type input "[DATE]"
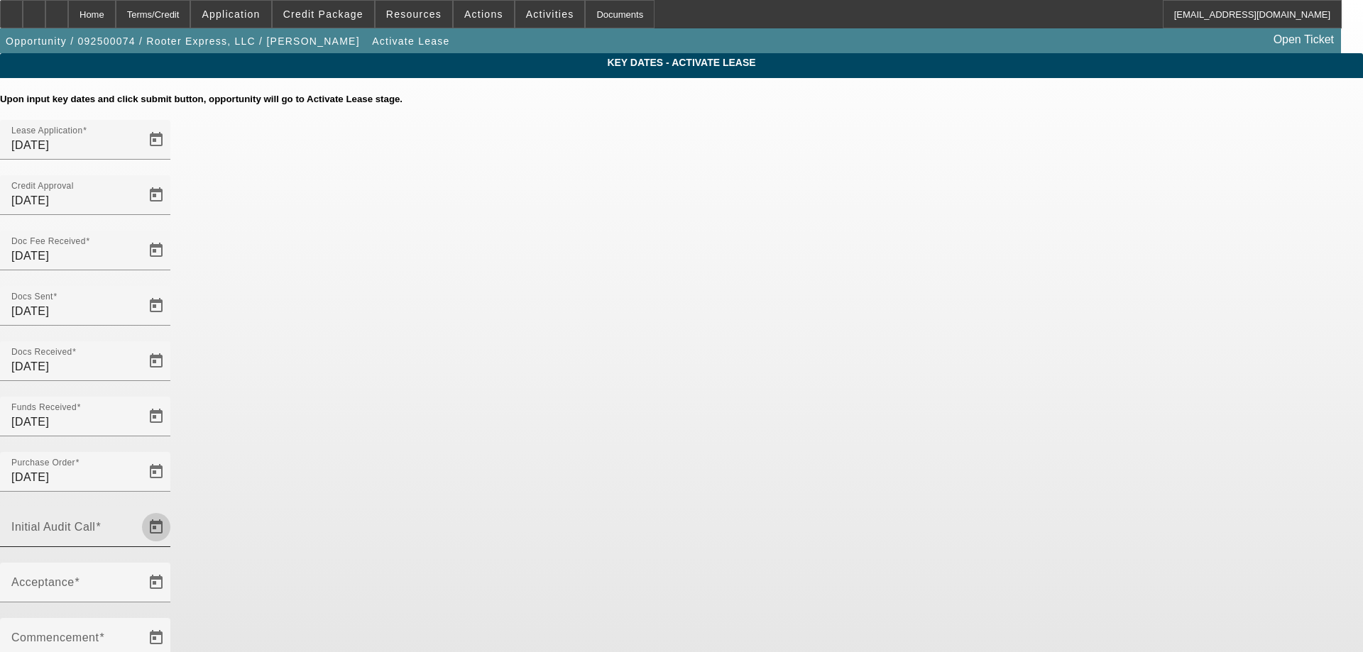
click at [173, 510] on span "Open calendar" at bounding box center [156, 527] width 34 height 34
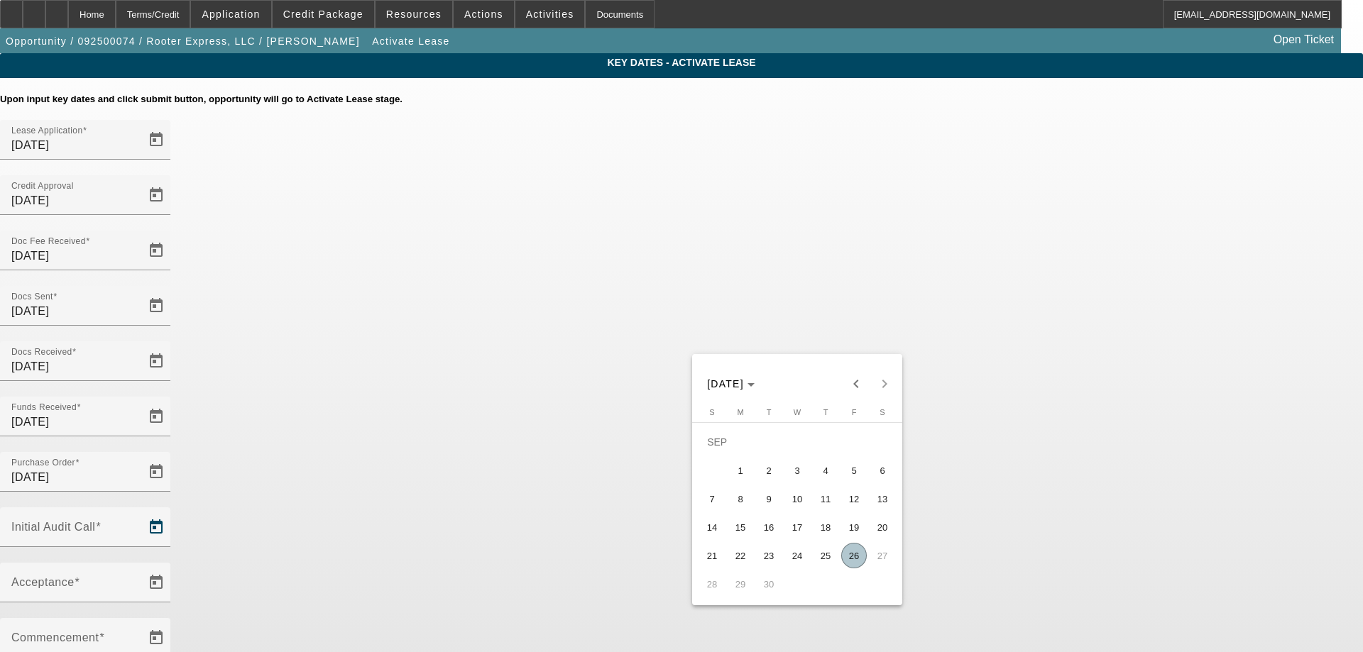
click at [852, 558] on span "26" at bounding box center [854, 556] width 26 height 26
type input "[DATE]"
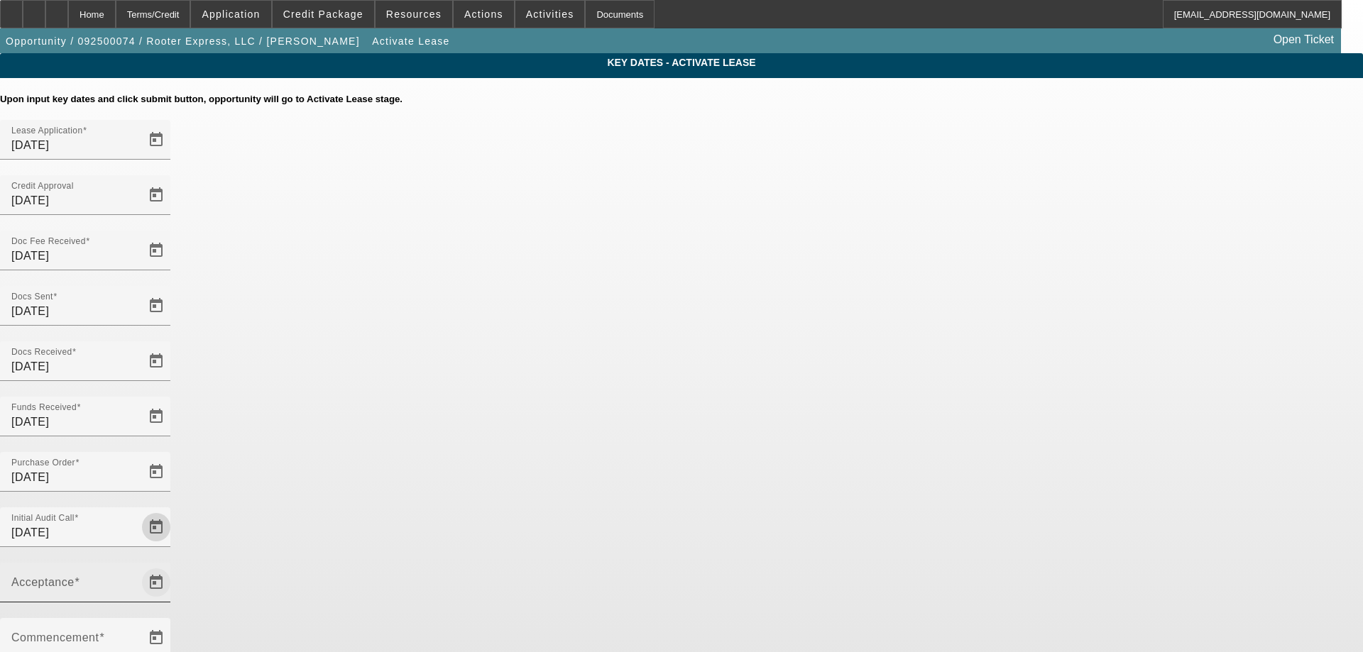
click at [173, 566] on span "Open calendar" at bounding box center [156, 583] width 34 height 34
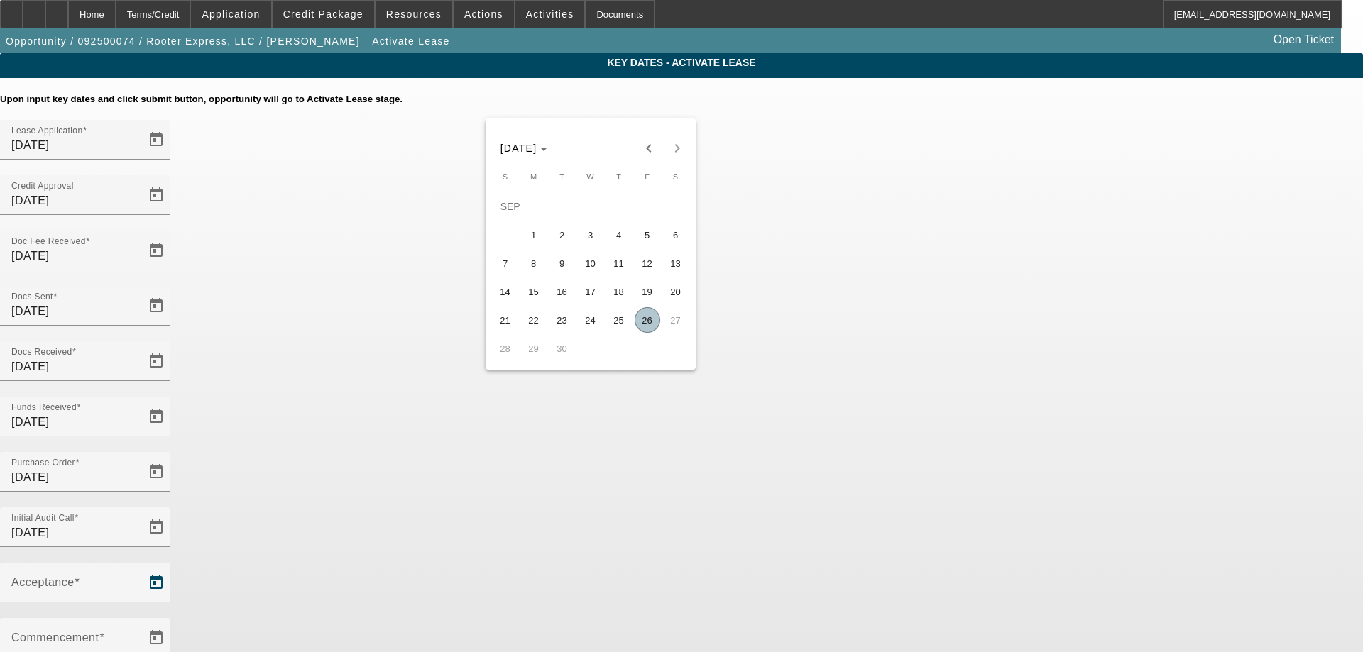
click at [637, 326] on span "26" at bounding box center [648, 320] width 26 height 26
type input "[DATE]"
type input "10/1/2025"
type input "11/1/2025"
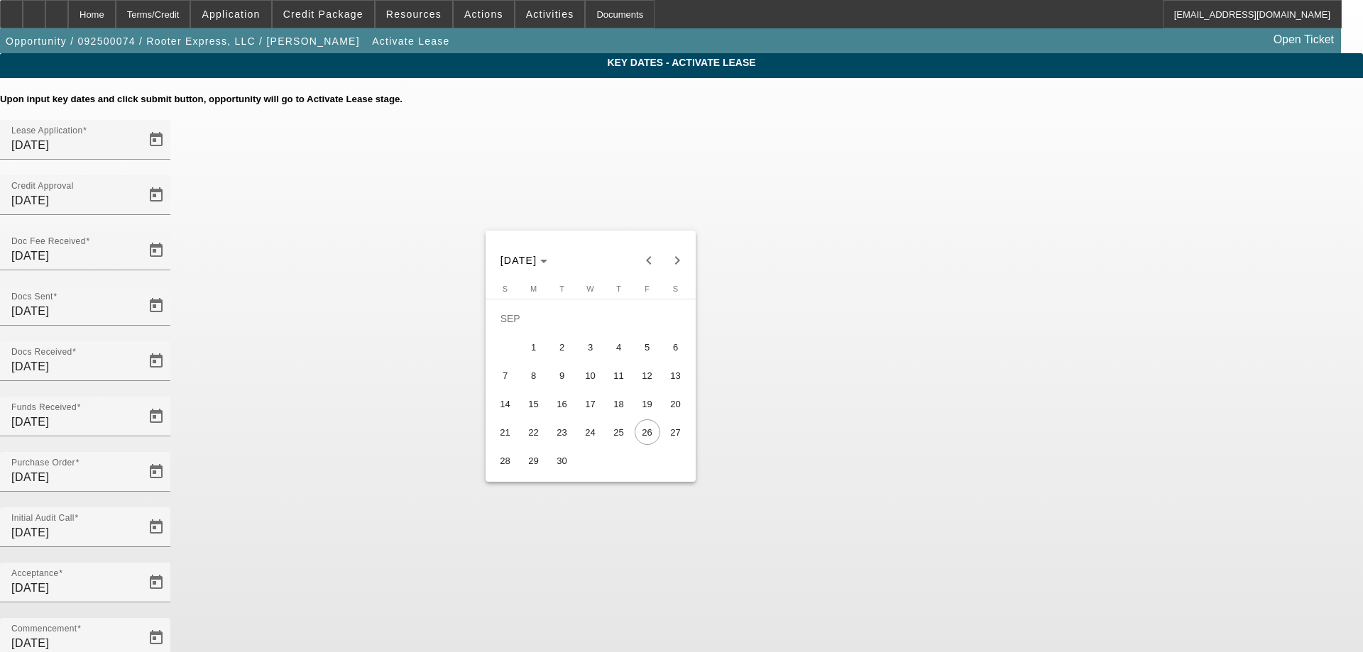
click at [534, 472] on span "29" at bounding box center [534, 461] width 26 height 26
type input "9/29/2025"
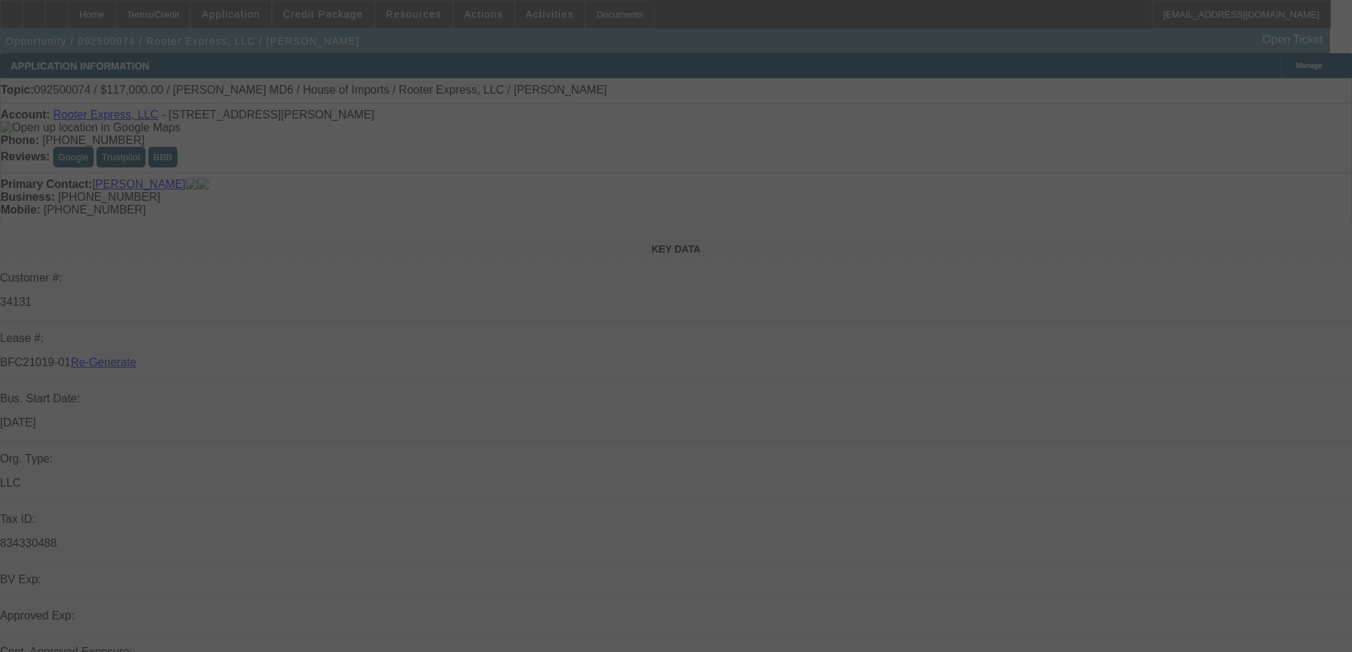
select select "4"
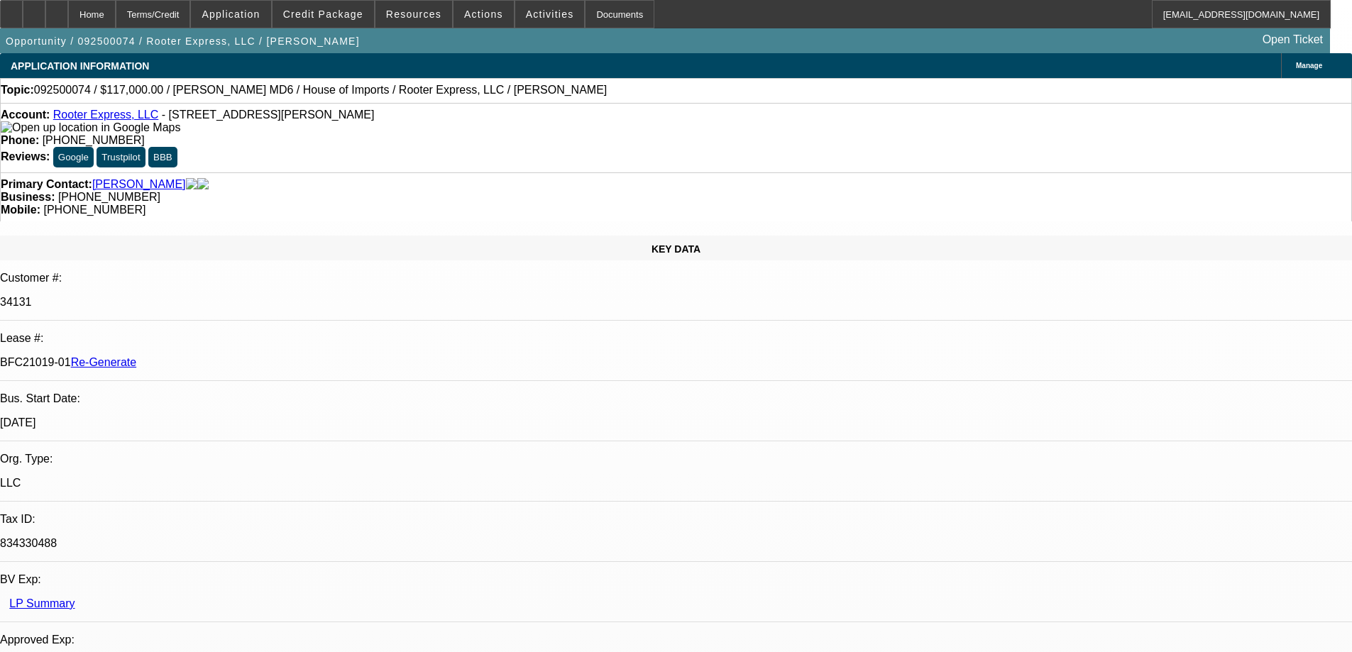
select select "0"
select select "2"
select select "0"
select select "6"
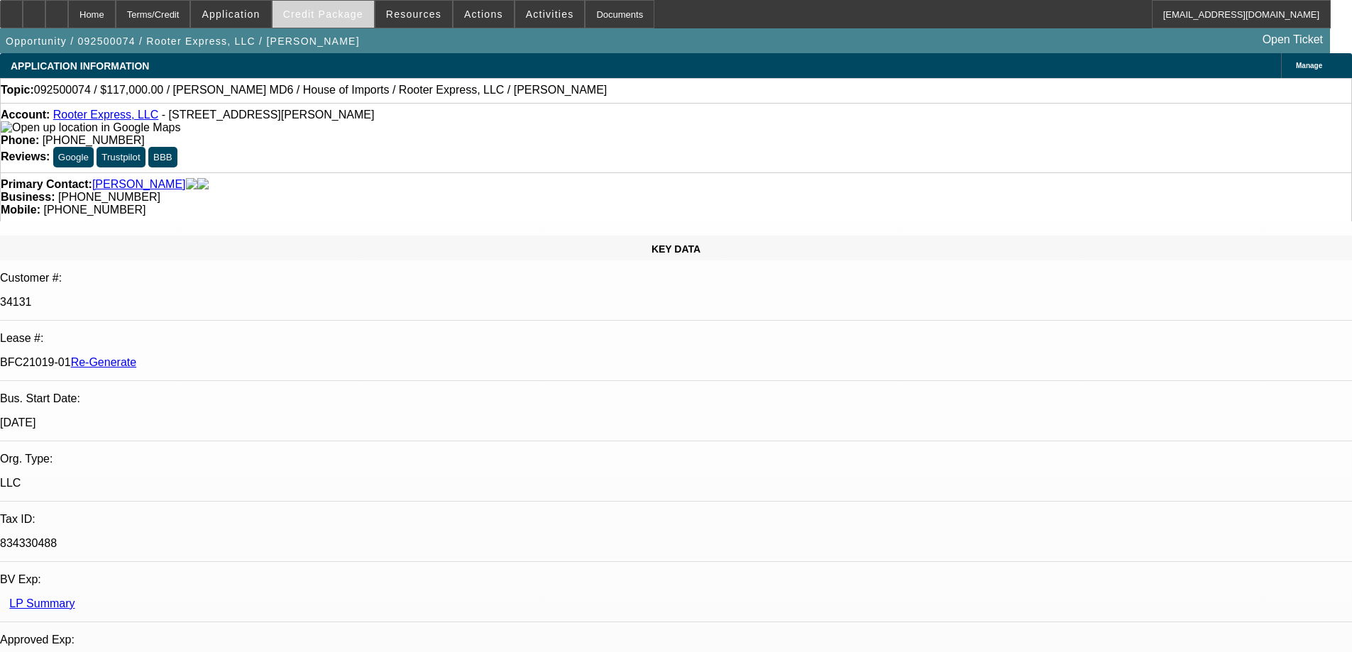
click at [332, 21] on span at bounding box center [323, 14] width 101 height 34
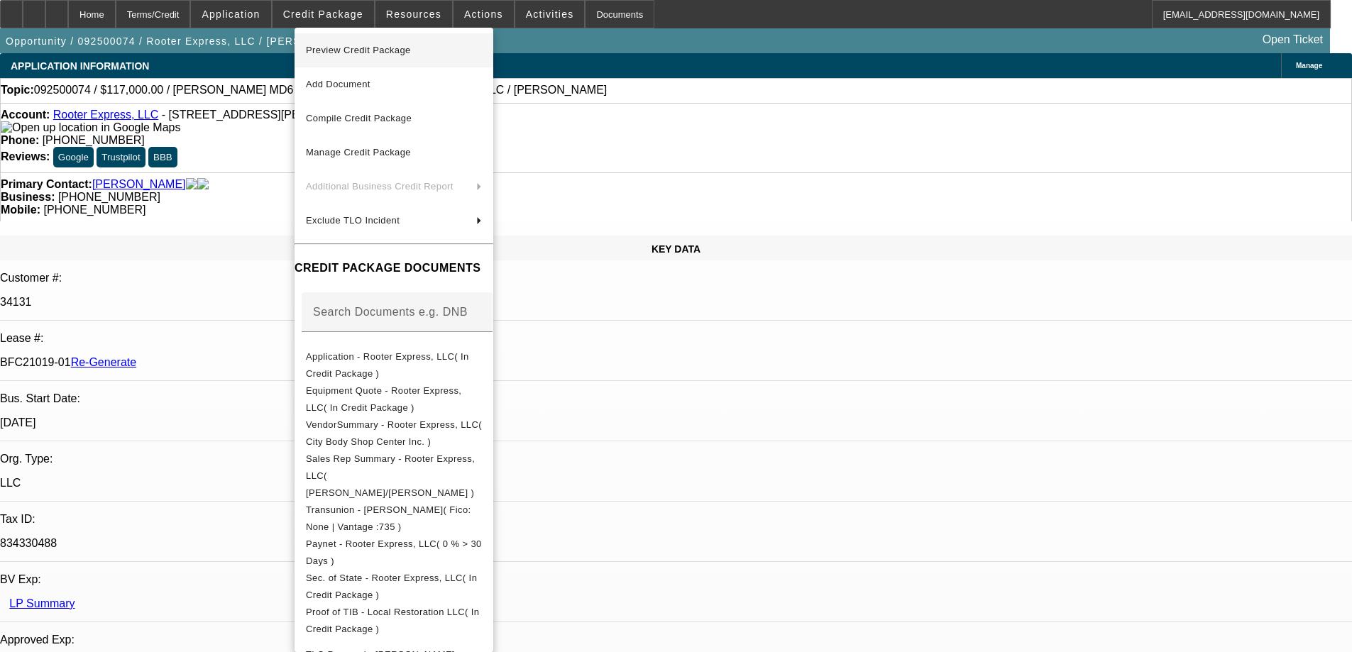
click at [334, 55] on span "Preview Credit Package" at bounding box center [394, 50] width 176 height 17
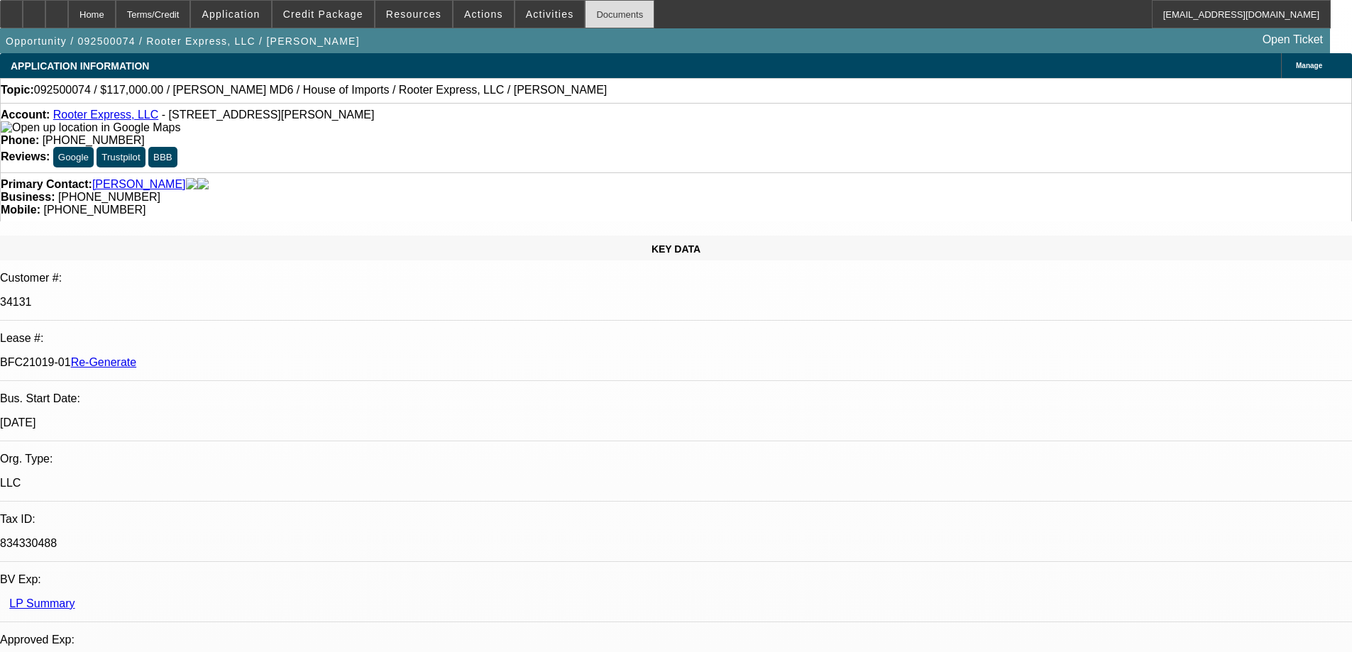
click at [585, 16] on div "Documents" at bounding box center [620, 14] width 70 height 28
click at [517, 25] on span at bounding box center [550, 14] width 70 height 34
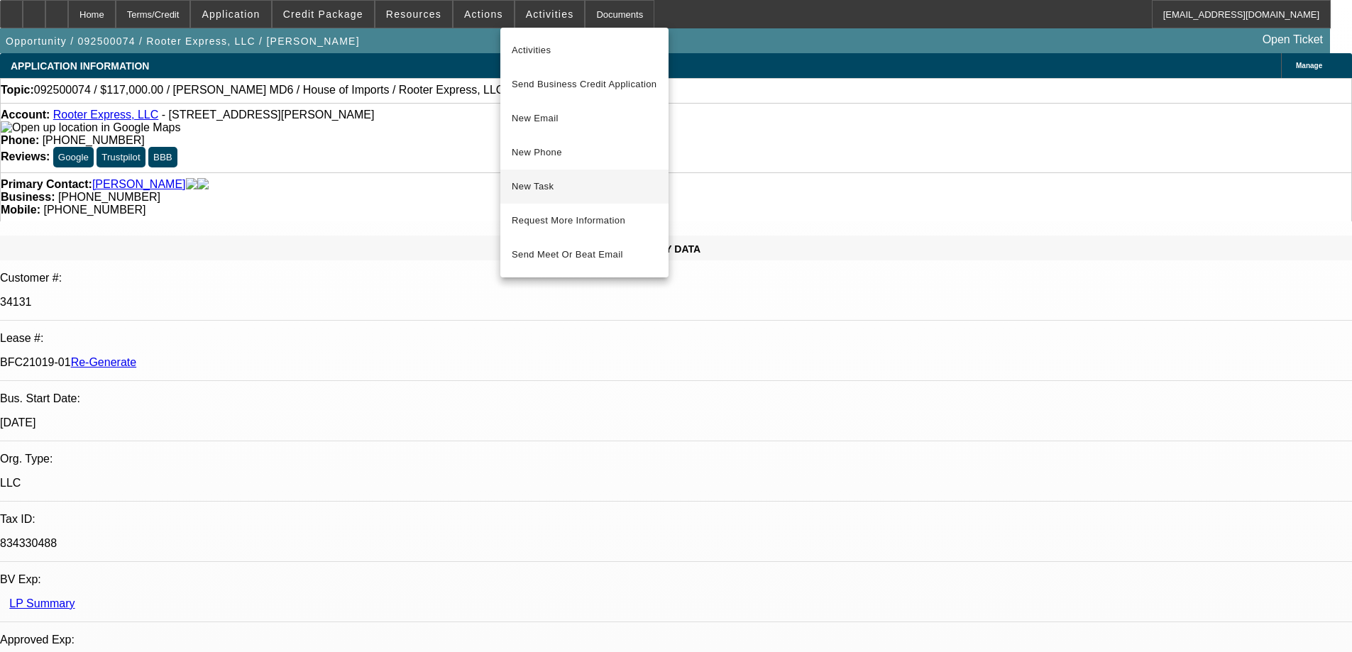
click at [545, 190] on span "New Task" at bounding box center [585, 186] width 146 height 17
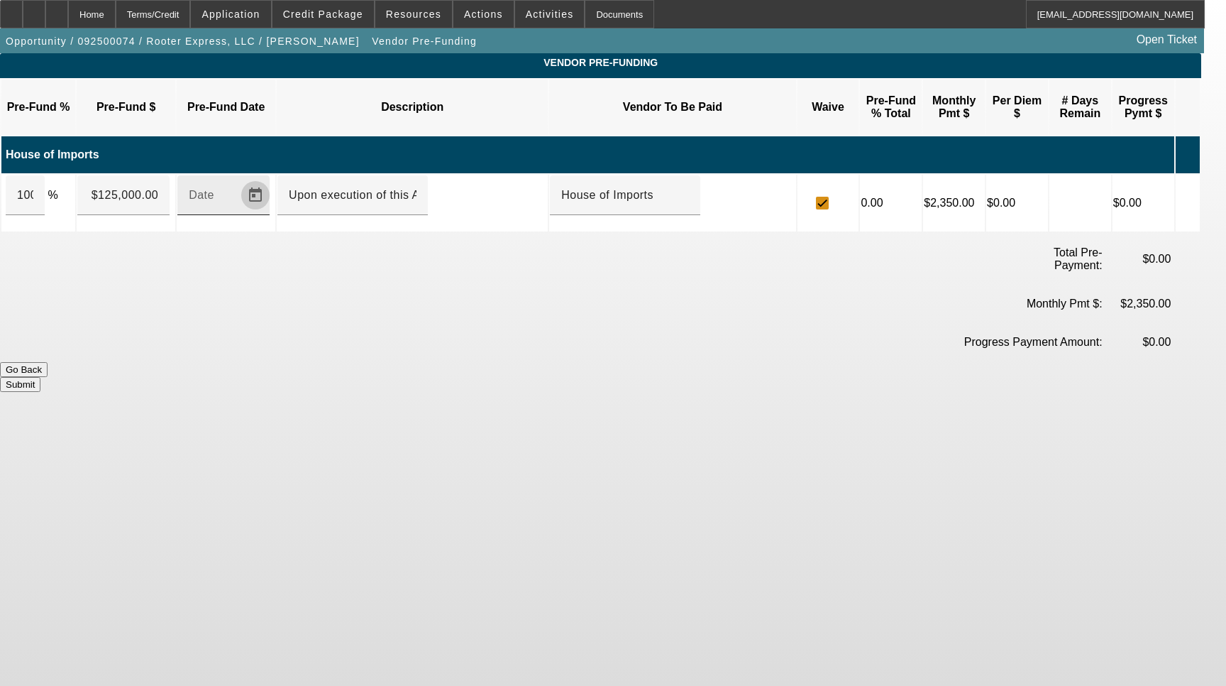
click at [272, 182] on span "Open calendar" at bounding box center [255, 195] width 34 height 34
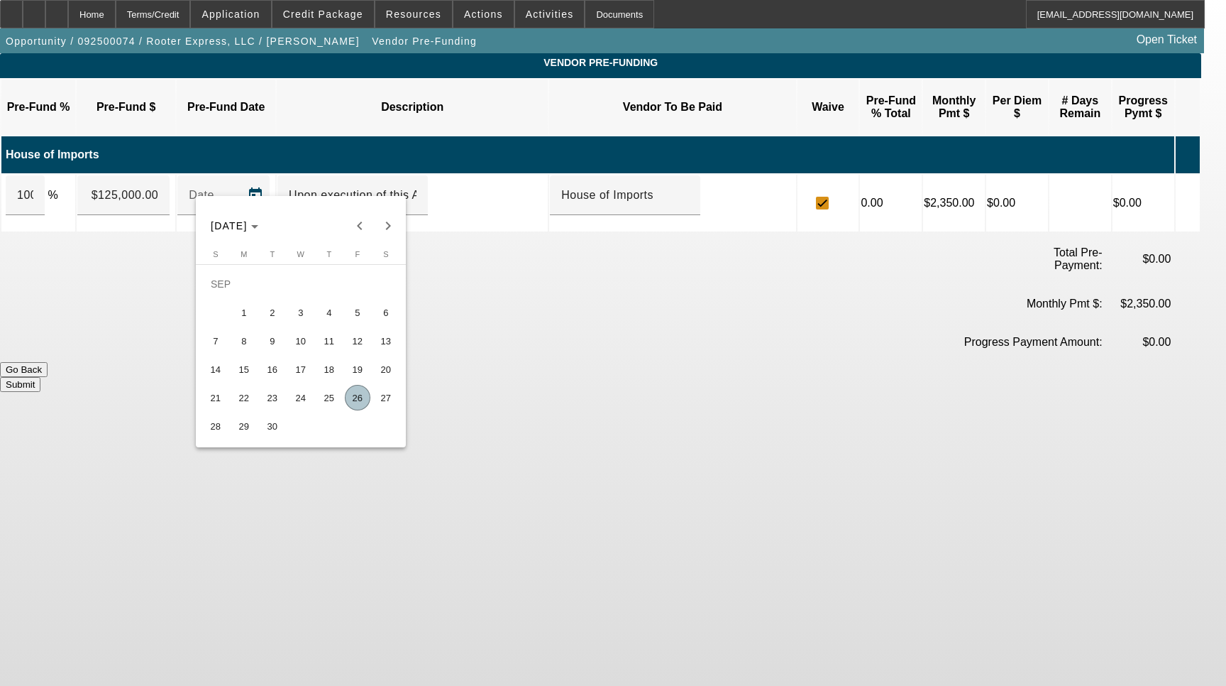
click at [358, 402] on span "26" at bounding box center [358, 398] width 26 height 26
type input "[DATE]"
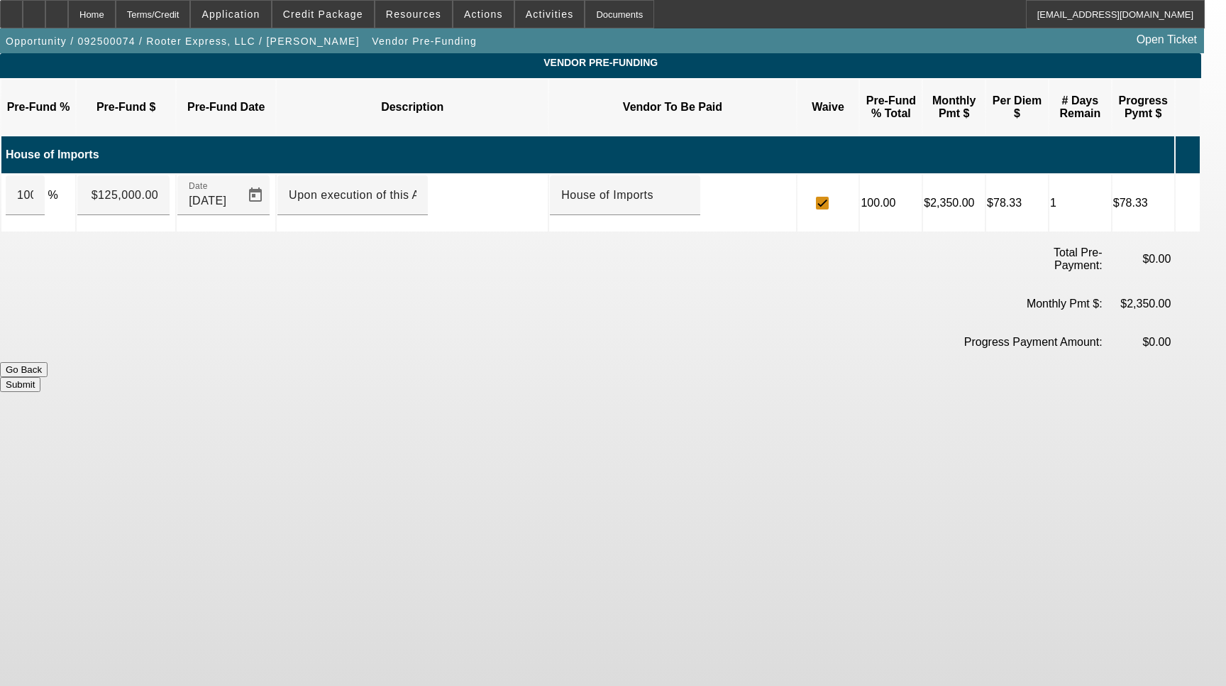
click at [40, 377] on button "Submit" at bounding box center [20, 384] width 40 height 15
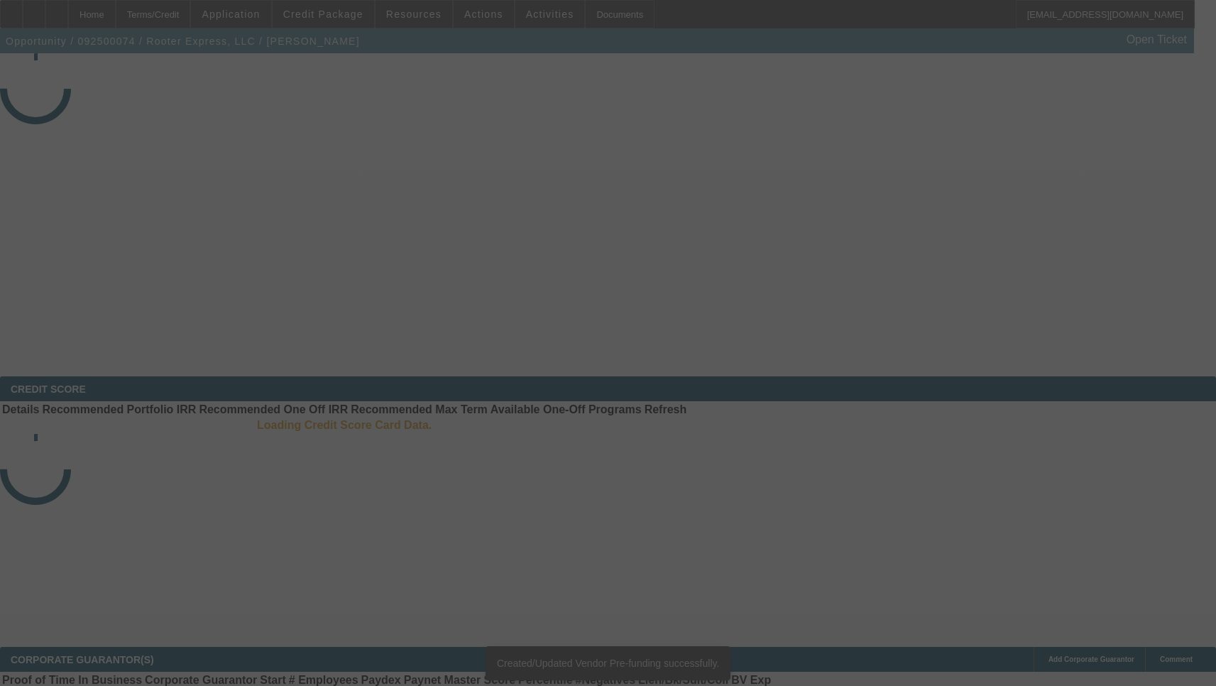
select select "4"
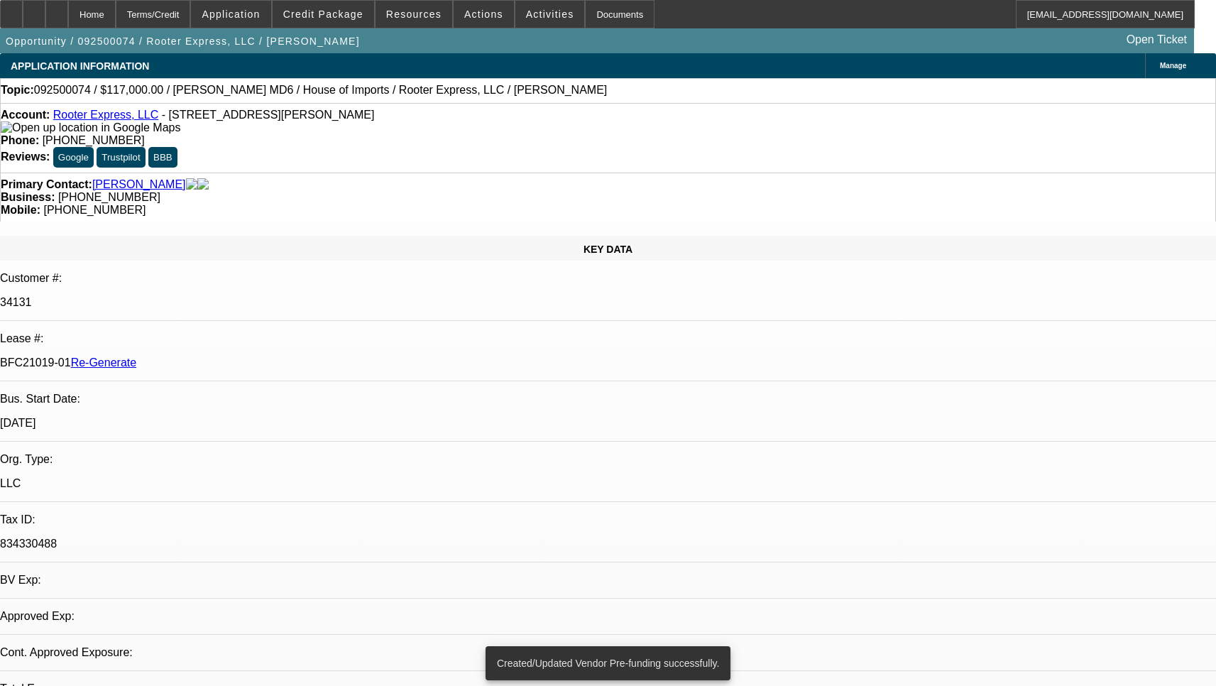
select select "0"
select select "2"
select select "0"
select select "6"
